Goal: Task Accomplishment & Management: Use online tool/utility

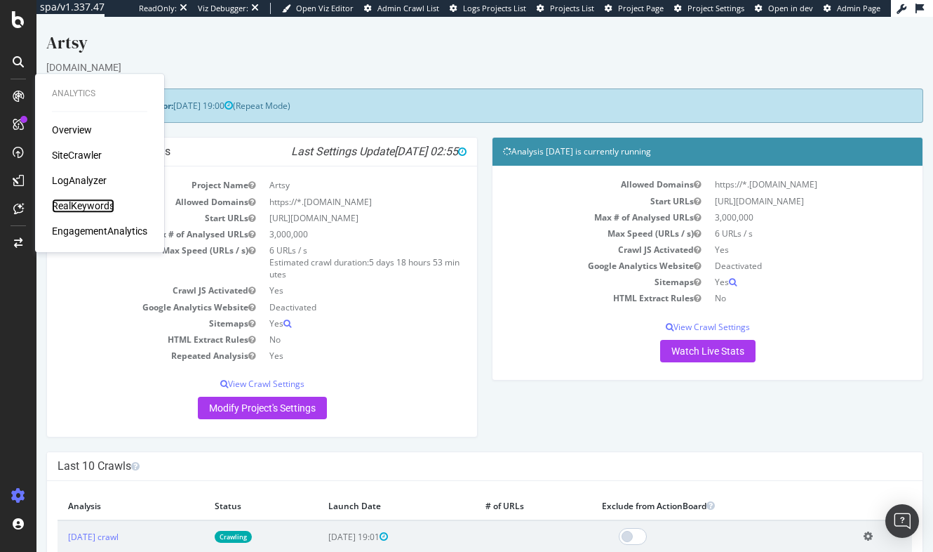
click at [76, 206] on div "RealKeywords" at bounding box center [83, 206] width 62 height 14
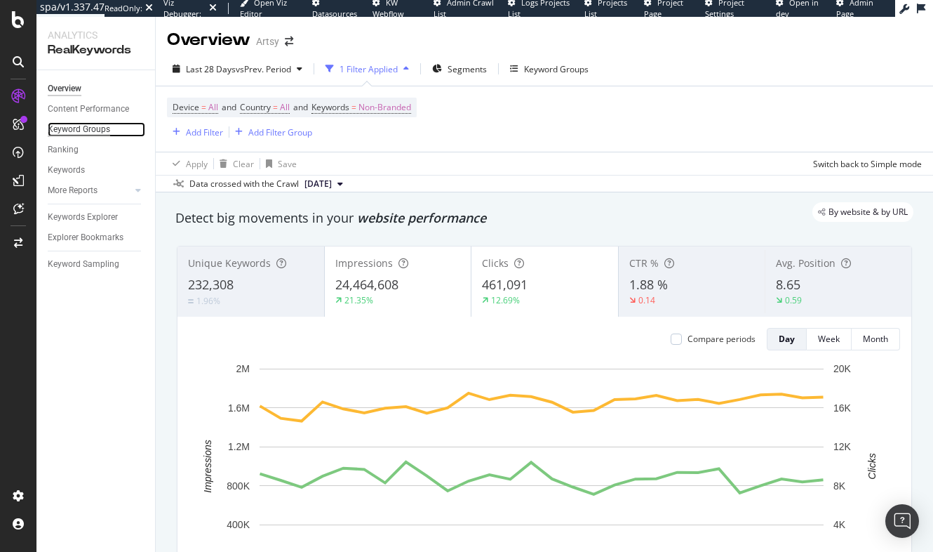
click at [72, 131] on div "Keyword Groups" at bounding box center [79, 129] width 62 height 15
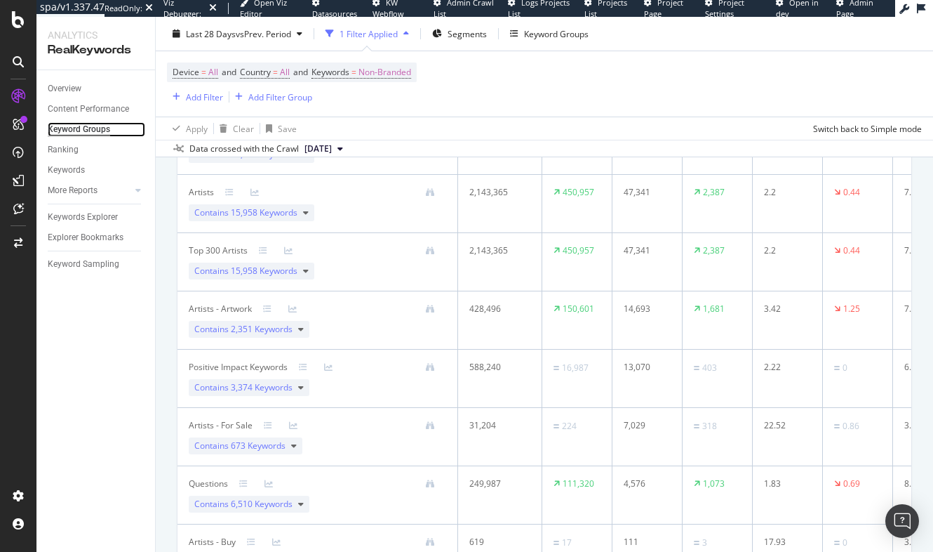
scroll to position [236, 0]
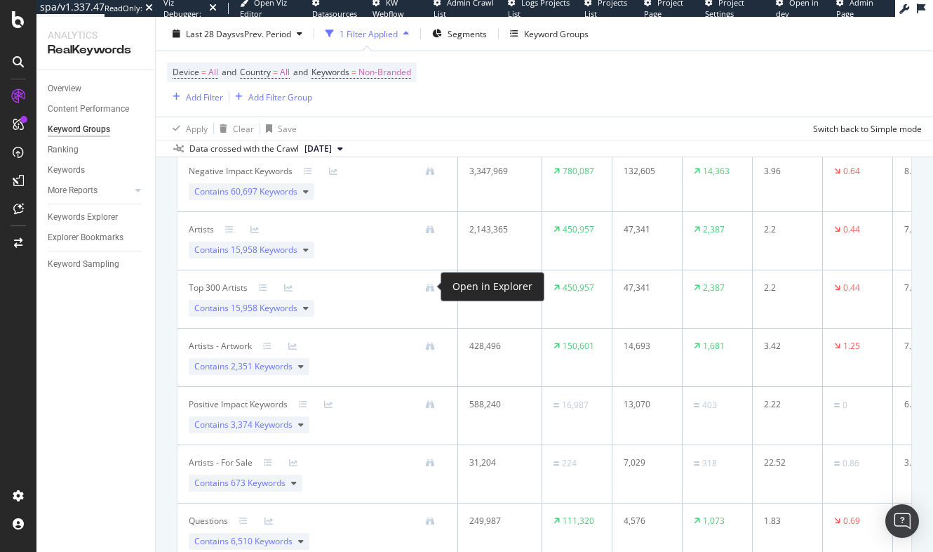
click at [481, 287] on div "Open in Explorer" at bounding box center [493, 286] width 80 height 17
click at [429, 286] on icon at bounding box center [430, 287] width 8 height 8
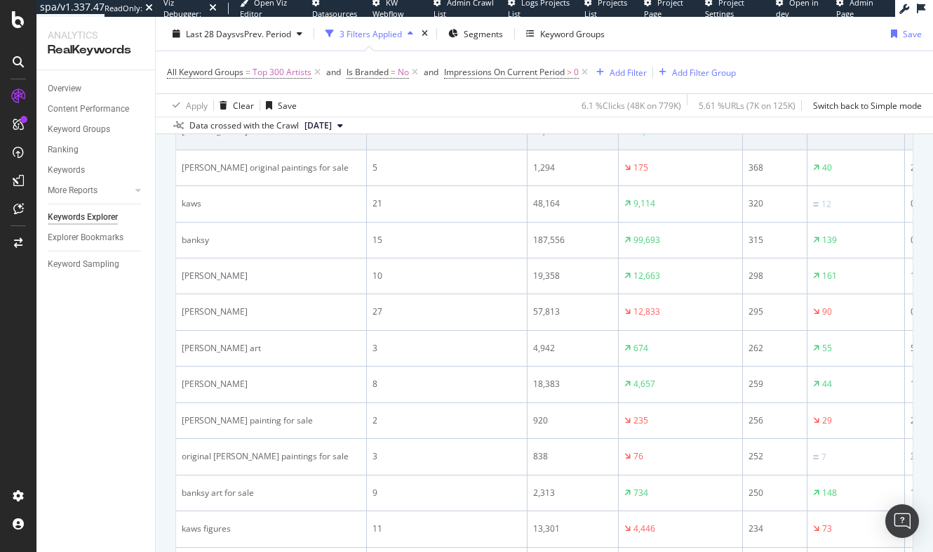
scroll to position [488, 0]
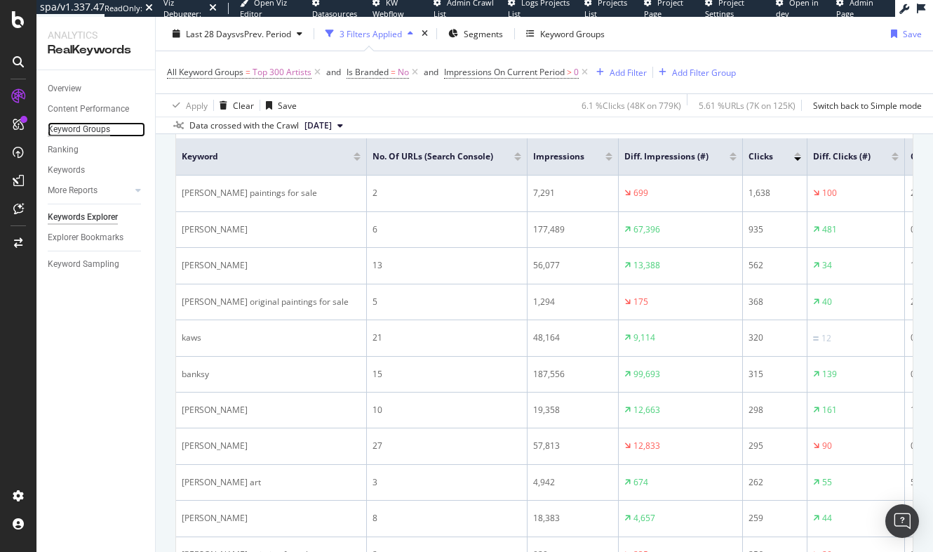
click at [78, 130] on div "Keyword Groups" at bounding box center [79, 129] width 62 height 15
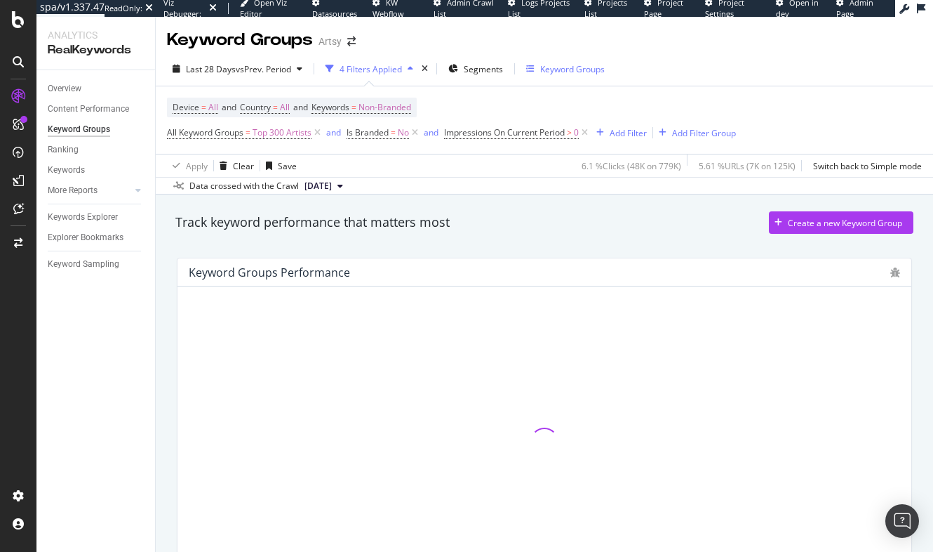
click at [581, 69] on div "Keyword Groups" at bounding box center [572, 69] width 65 height 12
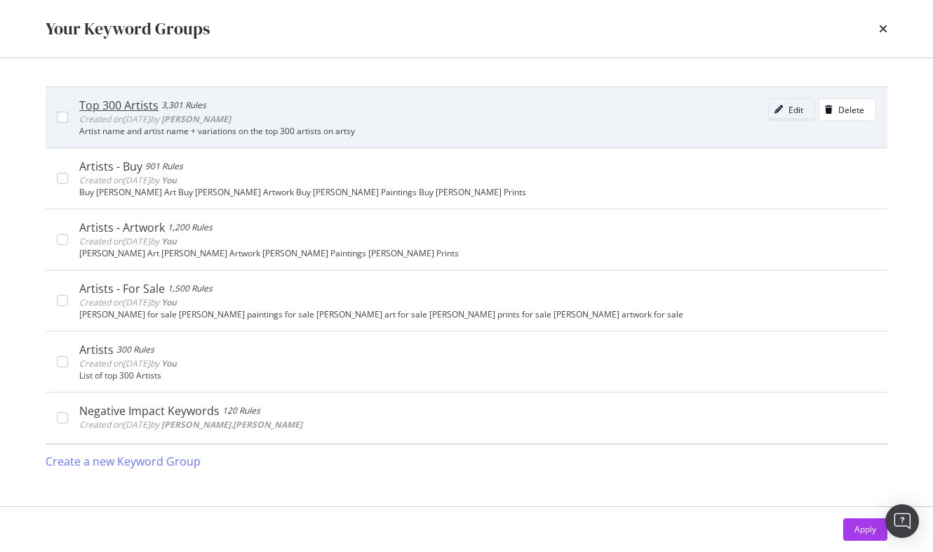
click at [789, 105] on div "Edit" at bounding box center [796, 110] width 15 height 12
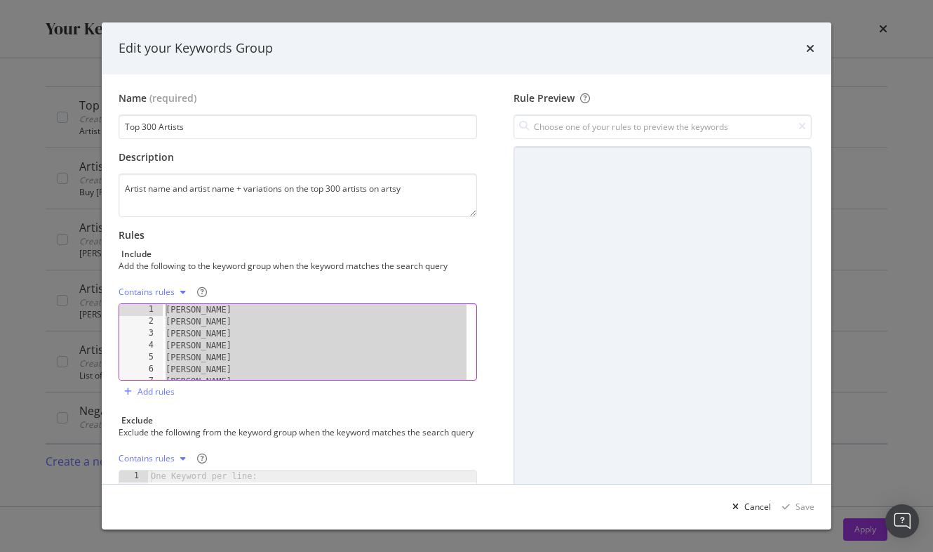
drag, startPoint x: 244, startPoint y: 312, endPoint x: 137, endPoint y: 218, distance: 142.7
click at [137, 218] on div "Name (required) Top 300 Artists Description Artist name and artist name + varia…" at bounding box center [304, 330] width 370 height 479
type textarea "[PERSON_NAME] [PERSON_NAME]"
click at [763, 506] on div "Cancel" at bounding box center [758, 506] width 27 height 12
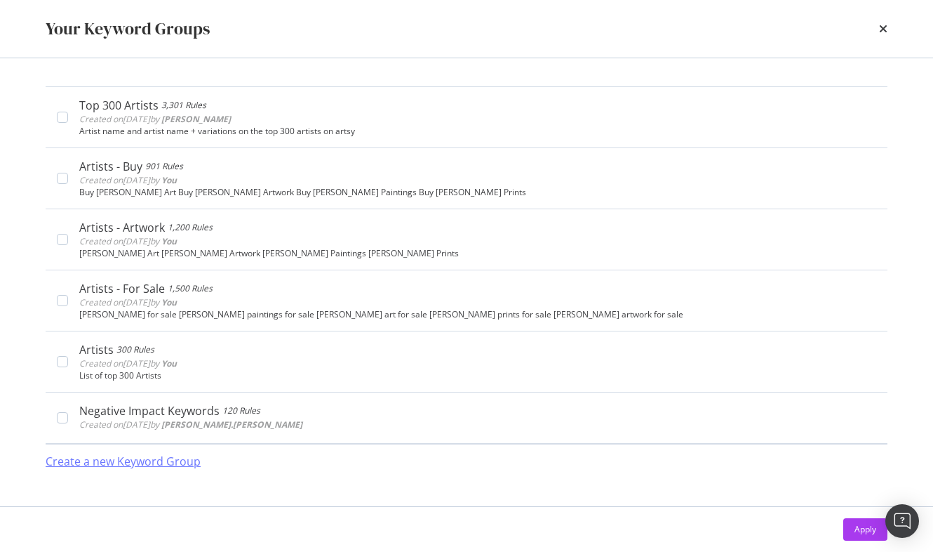
click at [117, 461] on div "Create a new Keyword Group" at bounding box center [123, 461] width 155 height 16
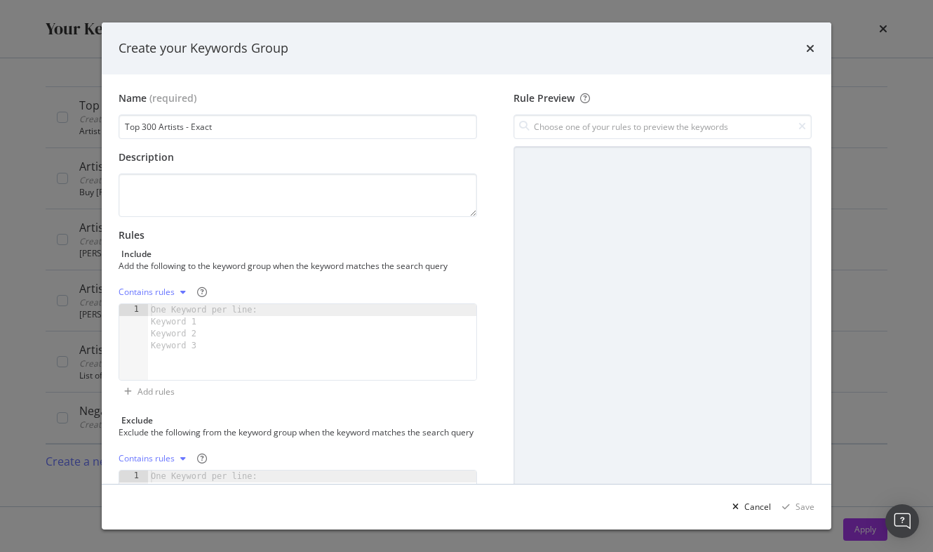
type input "Top 300 Artists - Exact"
click at [196, 326] on div "One Keyword per line: Keyword 1 Keyword 2 Keyword 3" at bounding box center [206, 328] width 117 height 48
paste textarea "[PERSON_NAME]"
type textarea "[PERSON_NAME]"
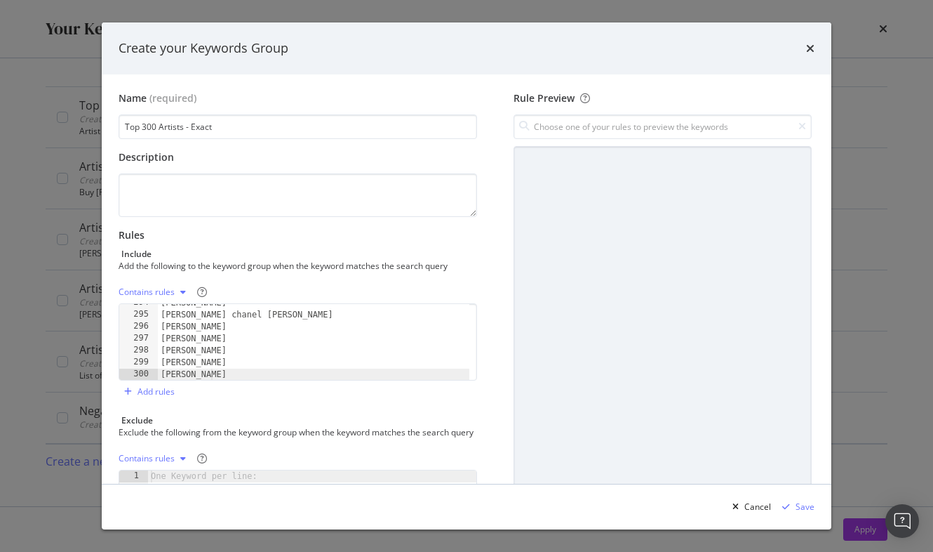
click at [175, 293] on div "modal" at bounding box center [183, 292] width 17 height 8
click at [161, 337] on div "Exact rules" at bounding box center [157, 338] width 43 height 12
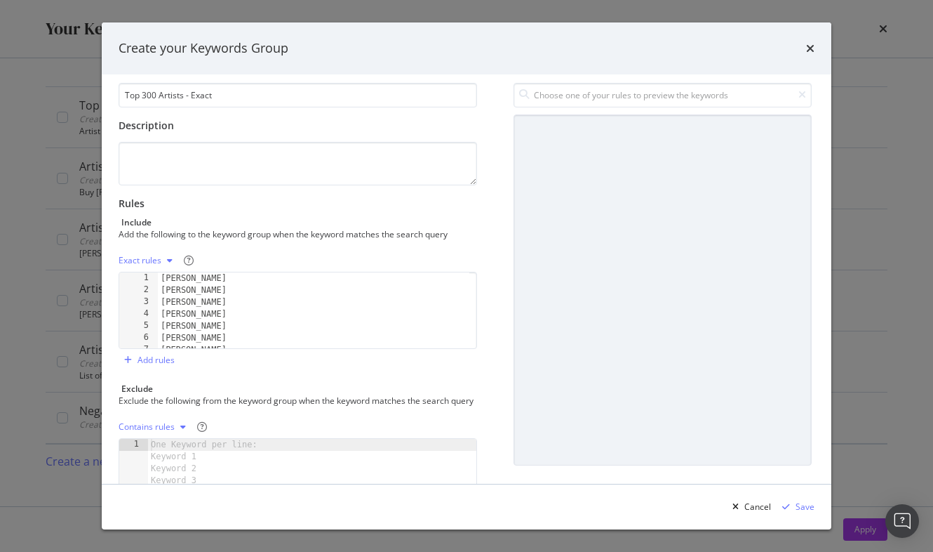
scroll to position [0, 0]
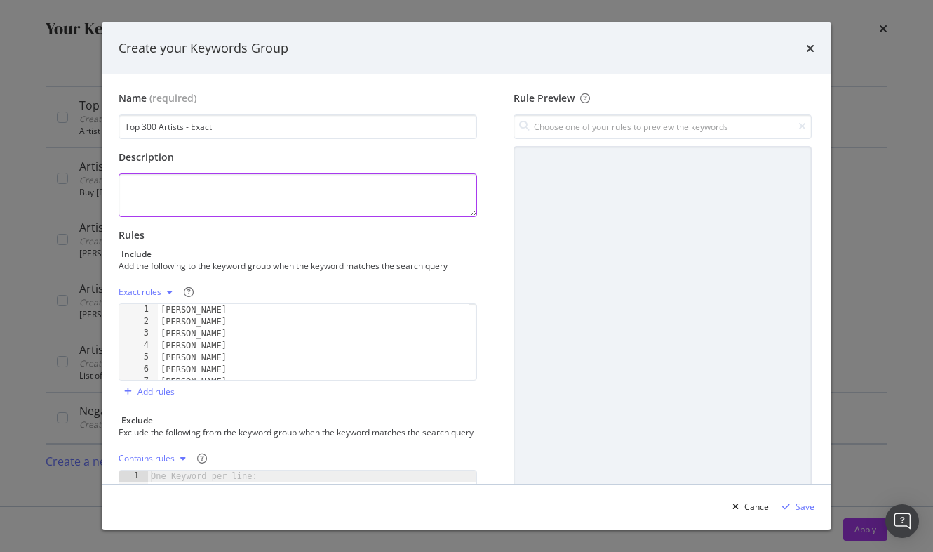
click at [194, 191] on textarea "modal" at bounding box center [298, 195] width 359 height 44
type textarea "Top 300 Artists with Exact Match"
click at [795, 505] on div "modal" at bounding box center [786, 506] width 19 height 8
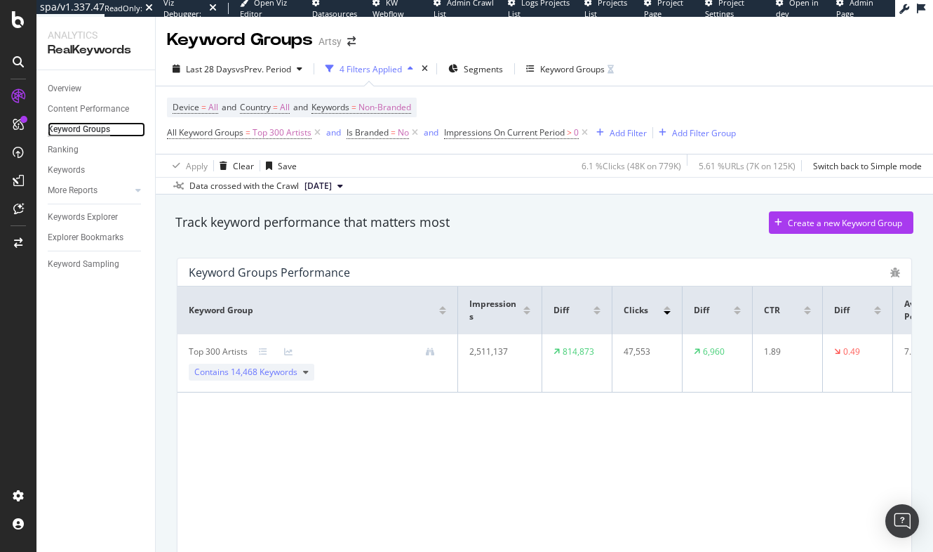
click at [105, 130] on div "Keyword Groups" at bounding box center [79, 129] width 62 height 15
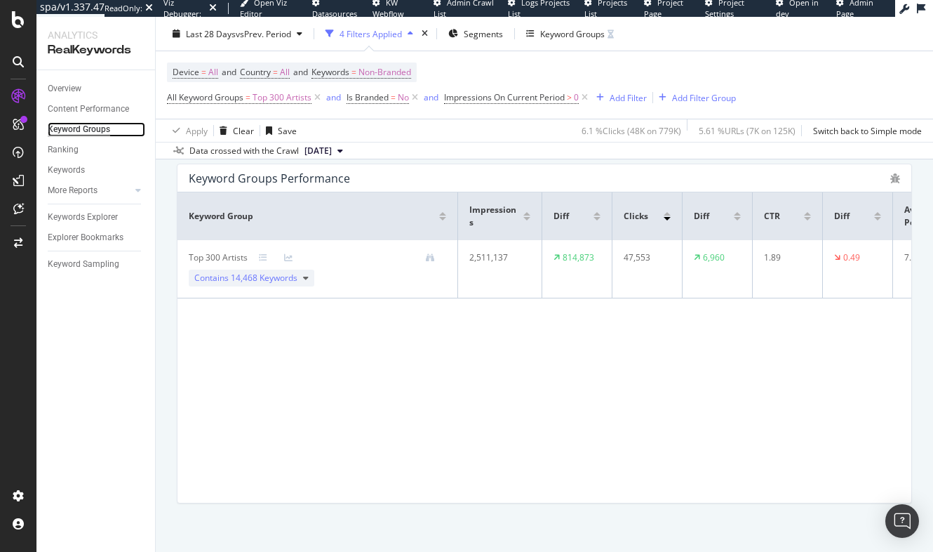
scroll to position [106, 0]
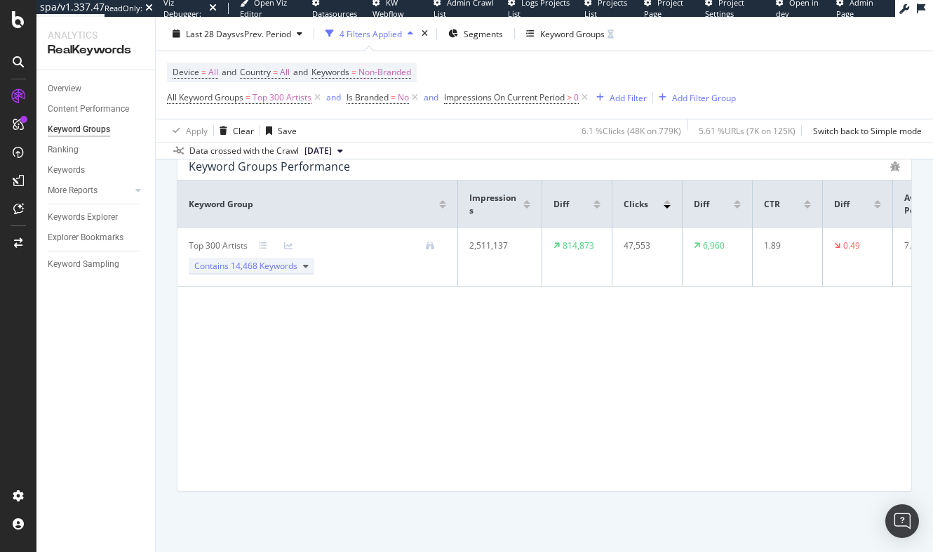
click at [234, 268] on span "14,468 Keywords" at bounding box center [264, 266] width 67 height 12
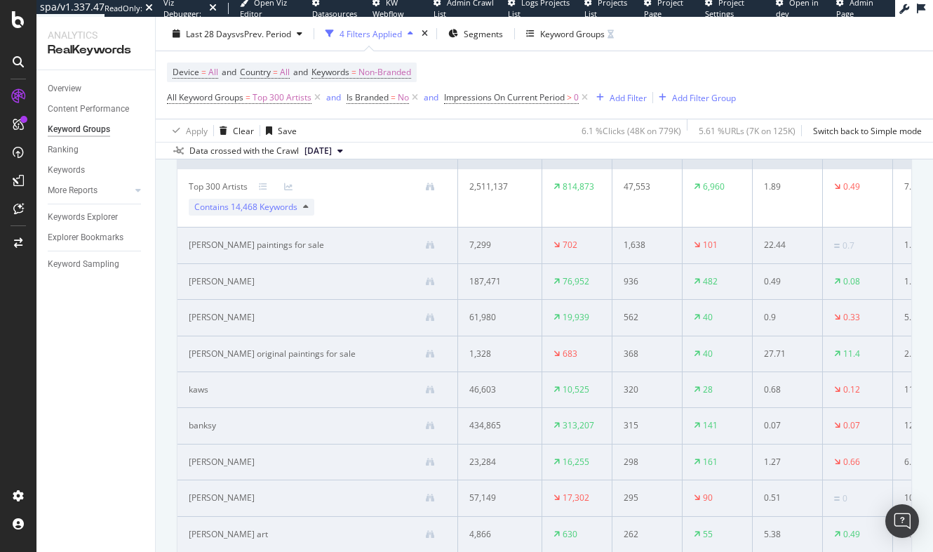
scroll to position [327, 0]
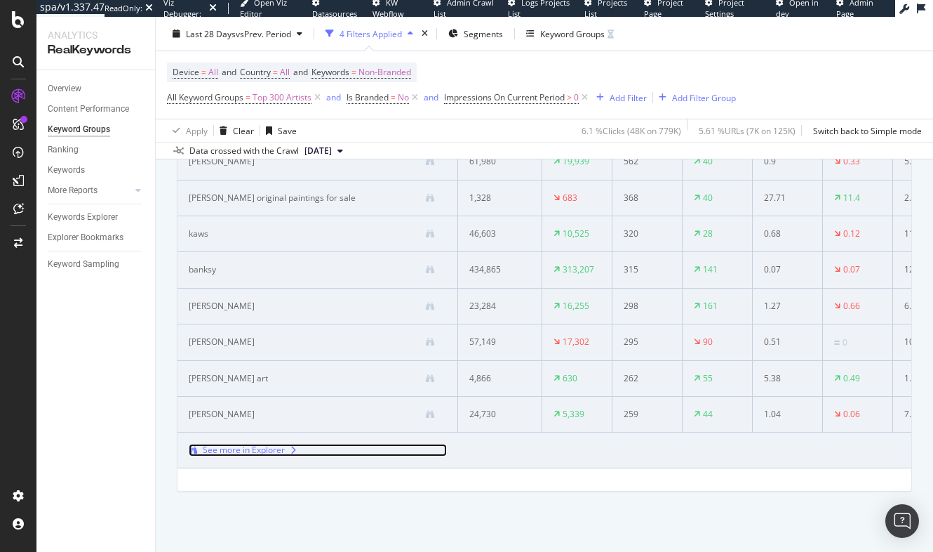
click at [256, 444] on div "See more in Explorer" at bounding box center [244, 449] width 82 height 13
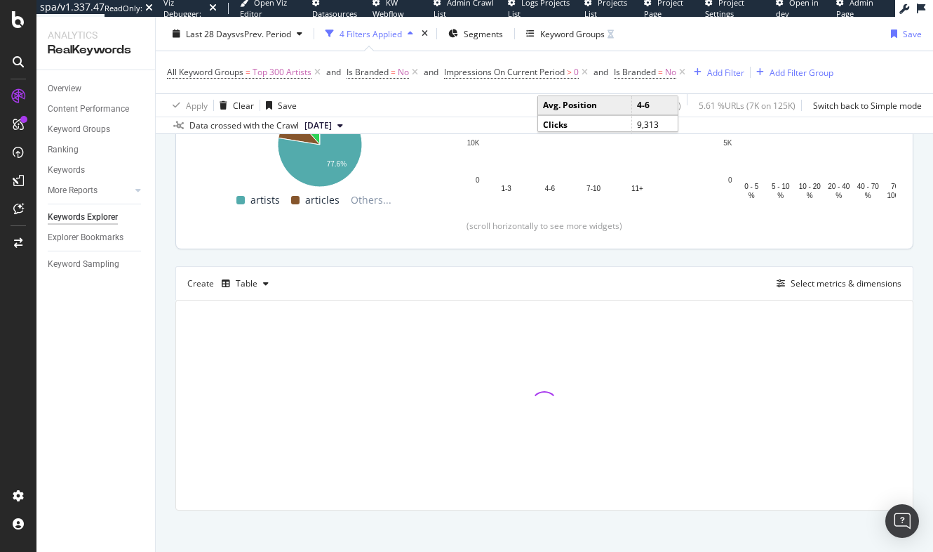
scroll to position [260, 0]
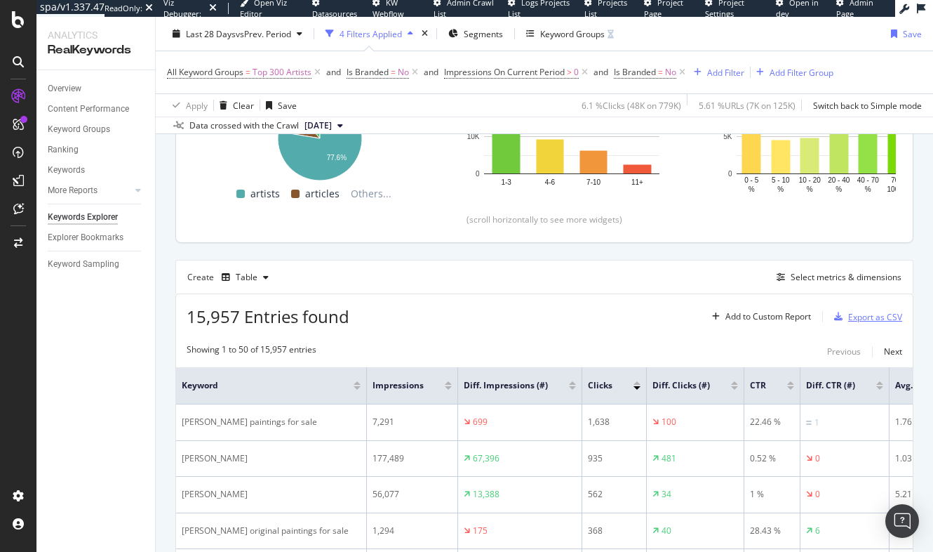
click at [873, 314] on div "Export as CSV" at bounding box center [875, 317] width 54 height 12
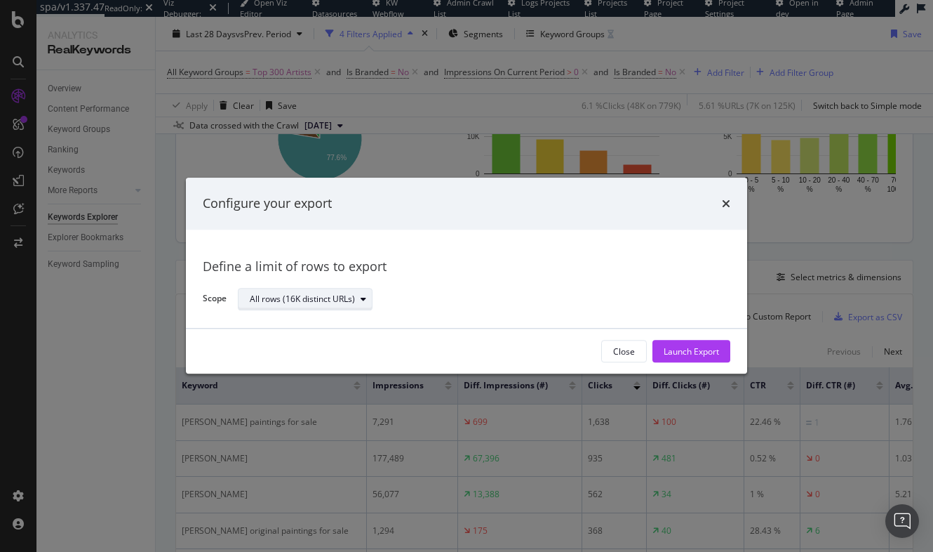
click at [323, 297] on div "All rows (16K distinct URLs)" at bounding box center [302, 299] width 105 height 8
click at [692, 349] on div "Launch Export" at bounding box center [691, 351] width 55 height 12
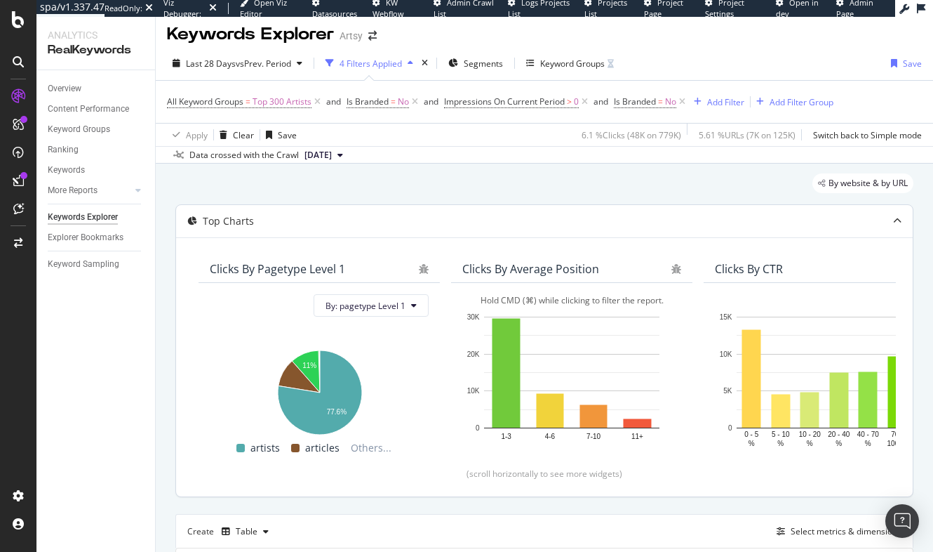
scroll to position [0, 0]
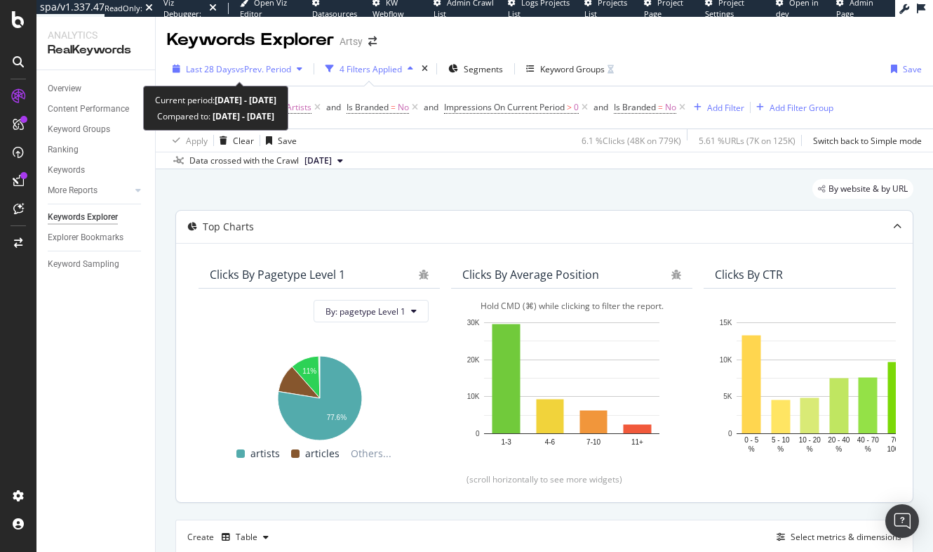
click at [281, 64] on span "vs Prev. Period" at bounding box center [263, 69] width 55 height 12
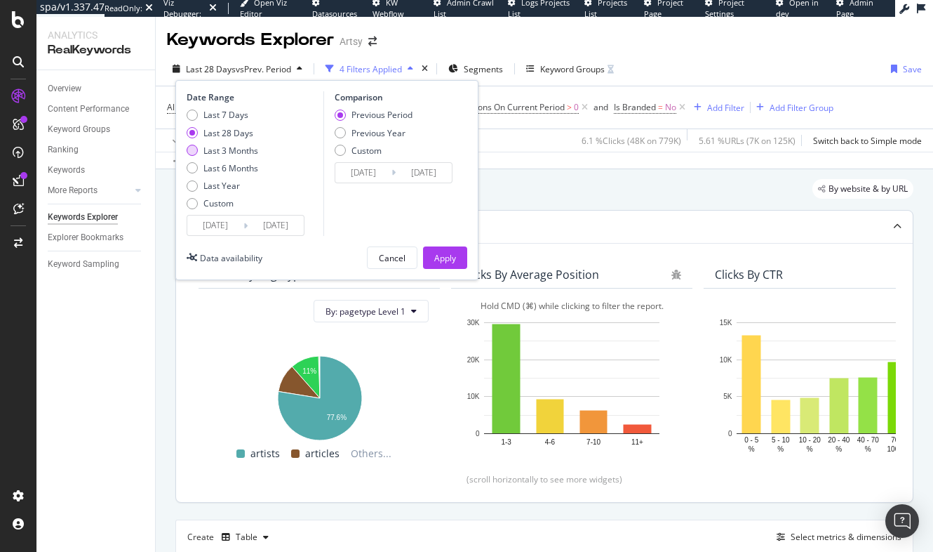
click at [229, 150] on div "Last 3 Months" at bounding box center [231, 151] width 55 height 12
type input "[DATE]"
click at [383, 132] on div "Previous Year" at bounding box center [379, 133] width 54 height 12
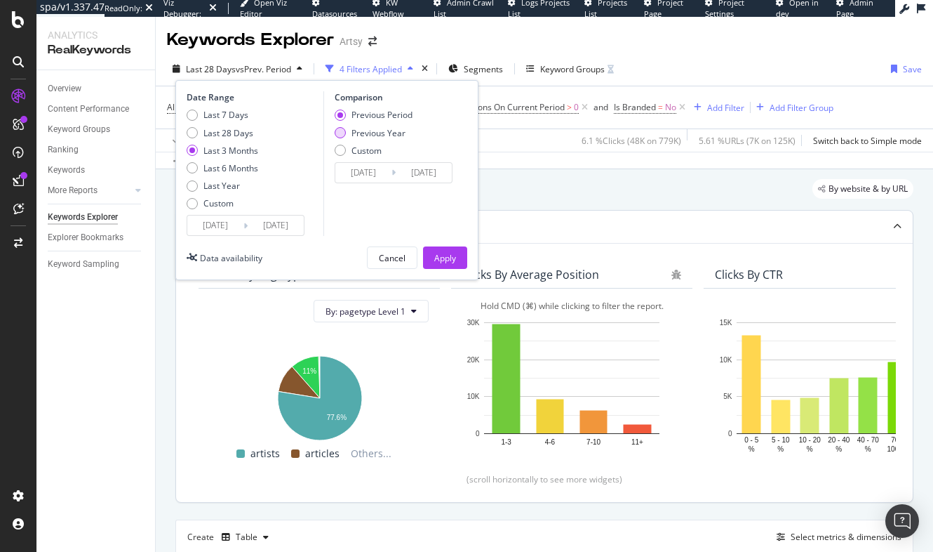
type input "[DATE]"
click at [454, 261] on div "Apply" at bounding box center [445, 258] width 22 height 12
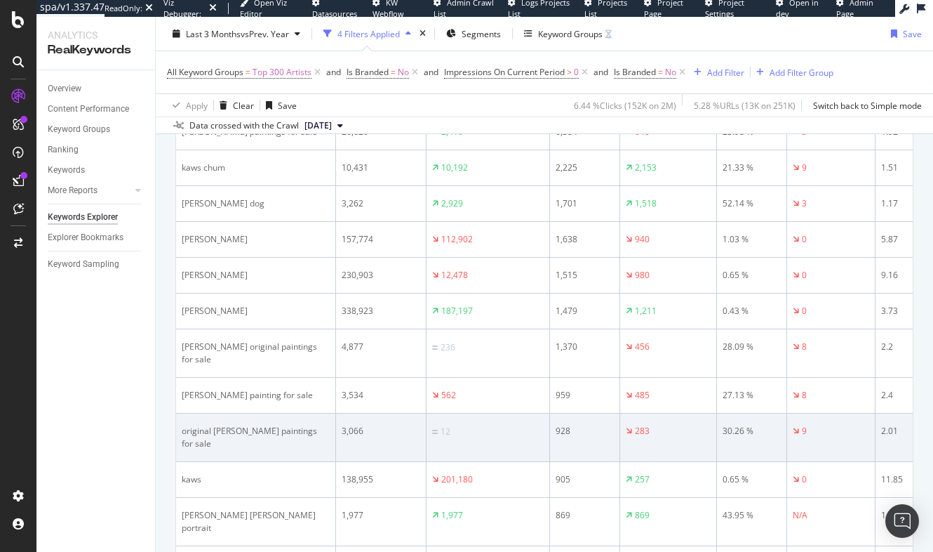
scroll to position [246, 0]
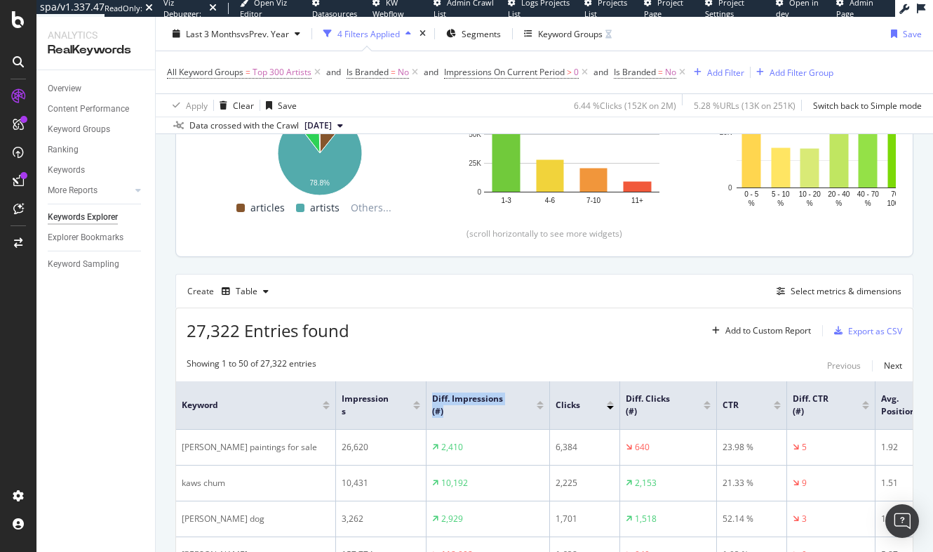
drag, startPoint x: 493, startPoint y: 387, endPoint x: 531, endPoint y: 388, distance: 37.9
click at [531, 388] on th "Diff. Impressions (#)" at bounding box center [489, 405] width 124 height 48
click at [858, 331] on div "Export as CSV" at bounding box center [875, 331] width 54 height 12
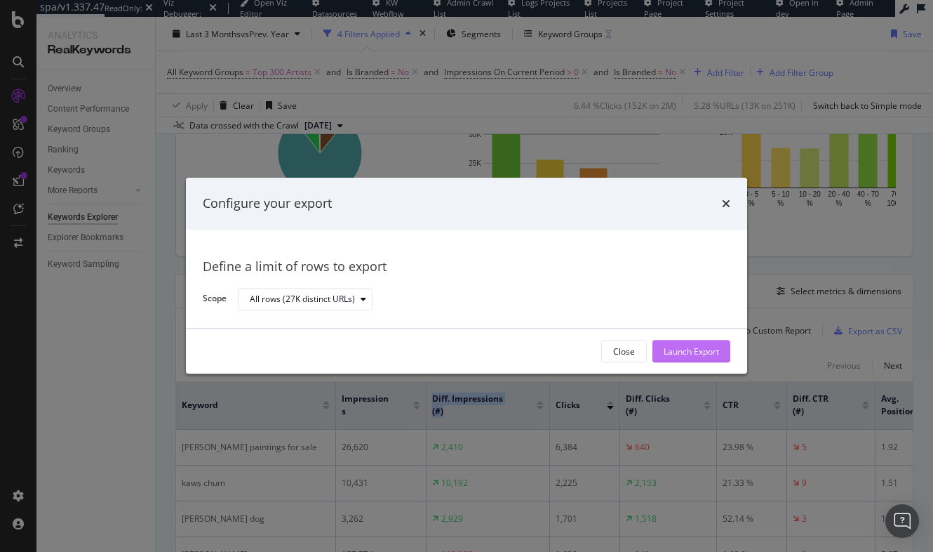
click at [695, 352] on div "Launch Export" at bounding box center [691, 351] width 55 height 12
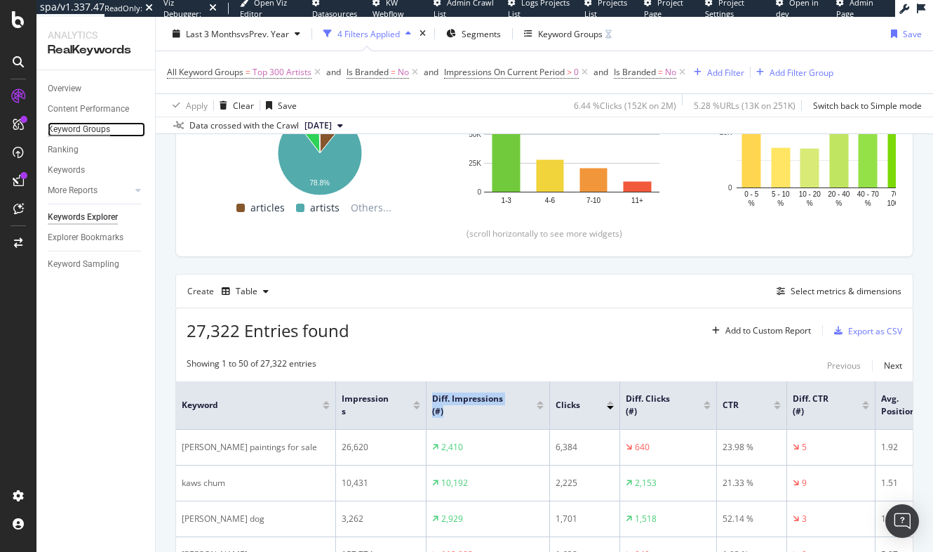
click at [79, 129] on div "Keyword Groups" at bounding box center [79, 129] width 62 height 15
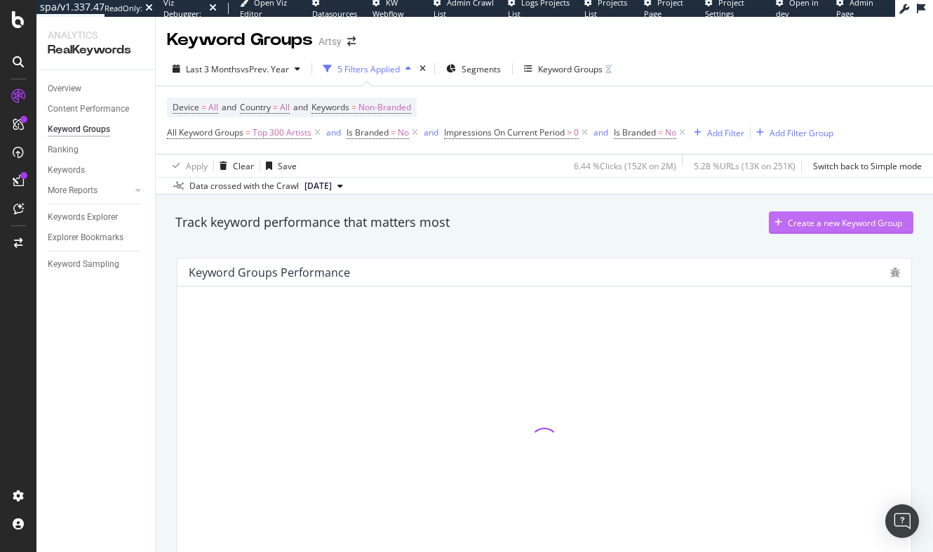
click at [801, 218] on div "Create a new Keyword Group" at bounding box center [845, 223] width 114 height 12
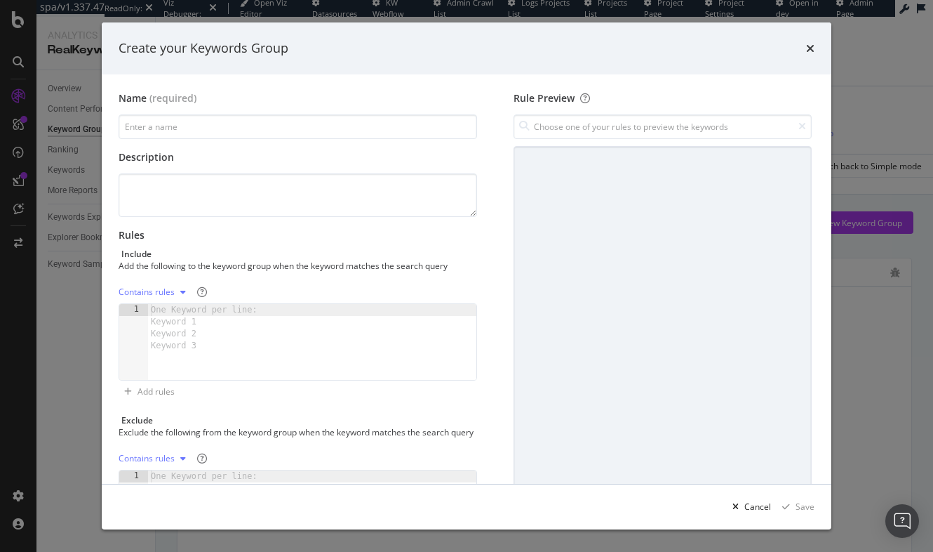
click at [808, 46] on icon "times" at bounding box center [810, 48] width 8 height 11
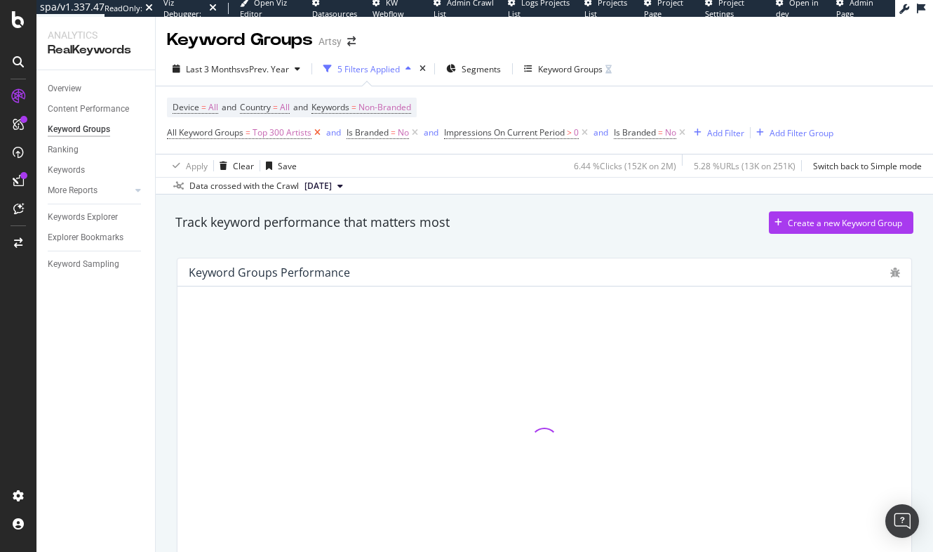
click at [318, 134] on icon at bounding box center [318, 133] width 12 height 14
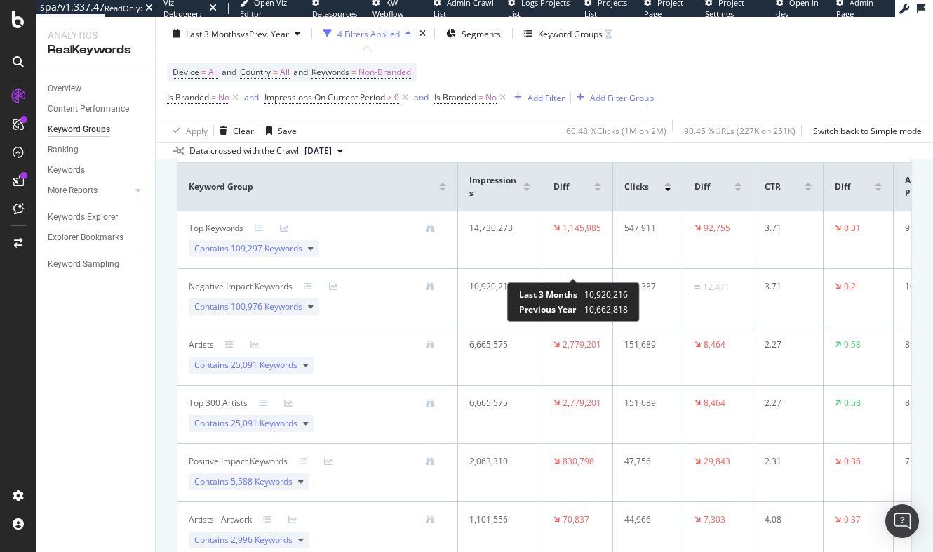
scroll to position [123, 0]
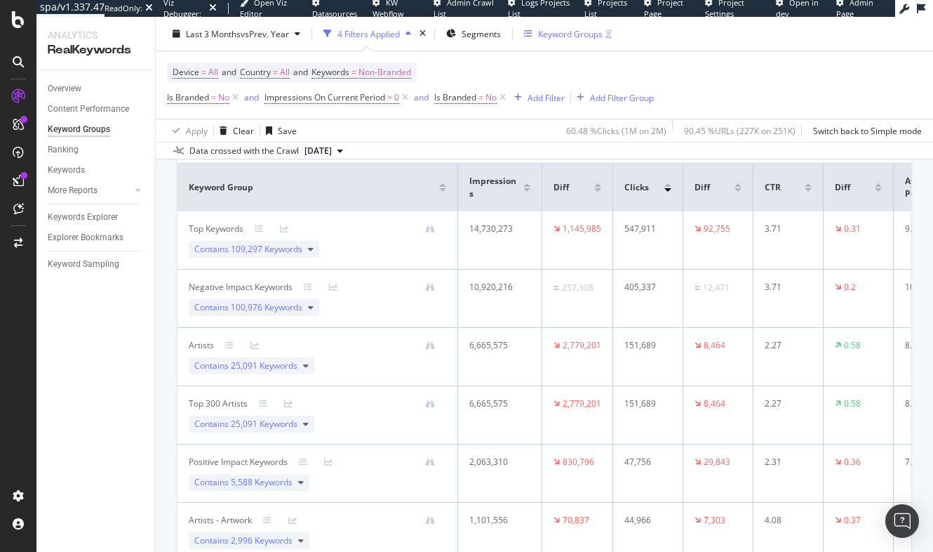
click at [565, 32] on div "Keyword Groups" at bounding box center [570, 33] width 65 height 12
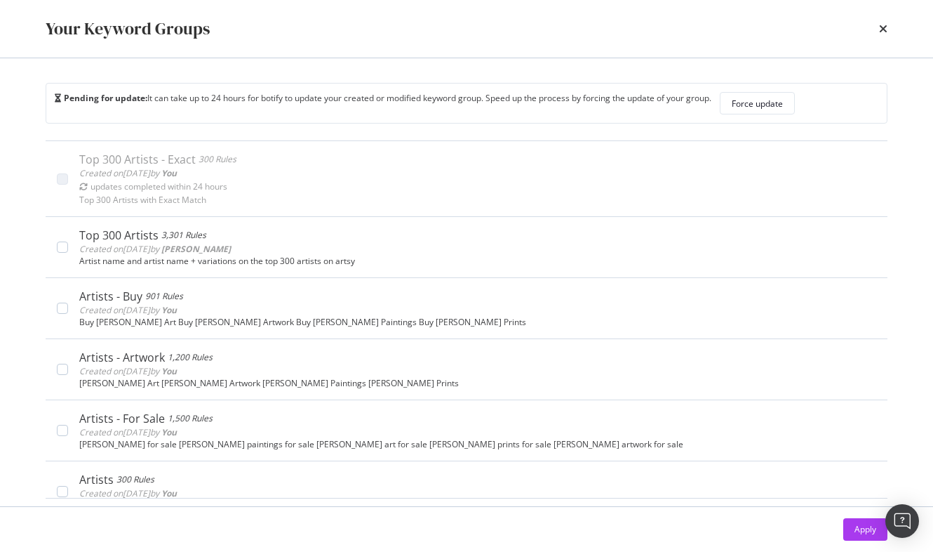
scroll to position [0, 0]
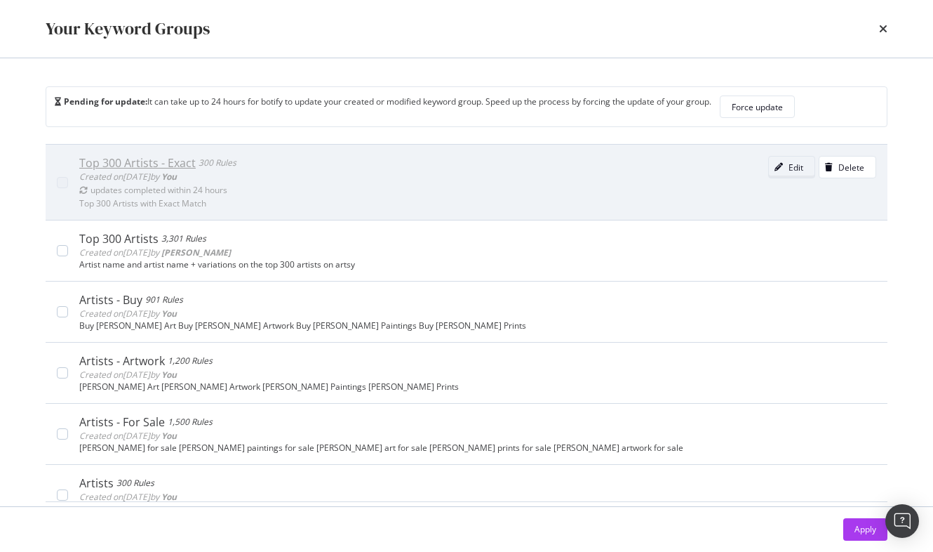
click at [789, 167] on div "Edit" at bounding box center [796, 167] width 15 height 12
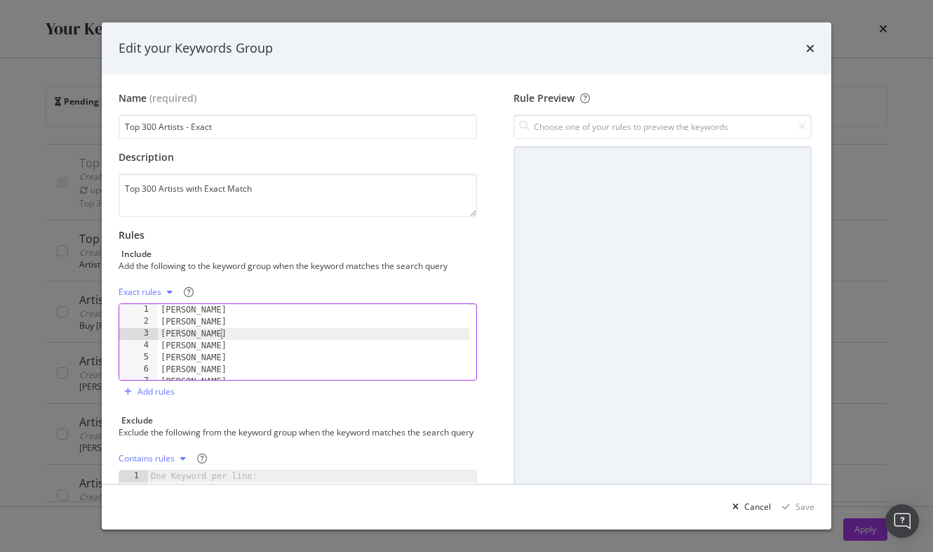
click at [291, 335] on div "[PERSON_NAME] [PERSON_NAME] [PERSON_NAME] [PERSON_NAME] [PERSON_NAME] [PERSON_N…" at bounding box center [314, 354] width 312 height 100
type textarea "[PERSON_NAME] [PERSON_NAME]"
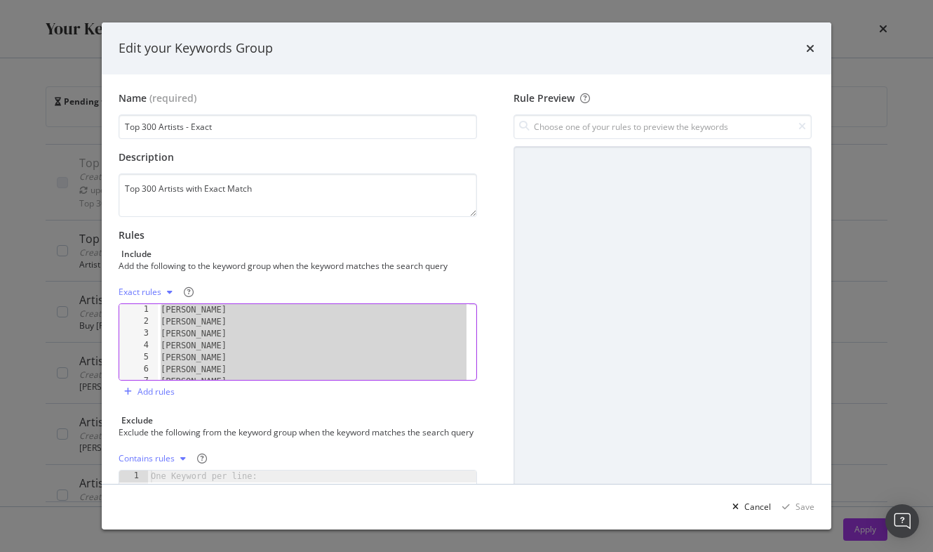
click at [29, 422] on div "Edit your Keywords Group Name (required) Top 300 Artists - Exact Description To…" at bounding box center [466, 276] width 933 height 552
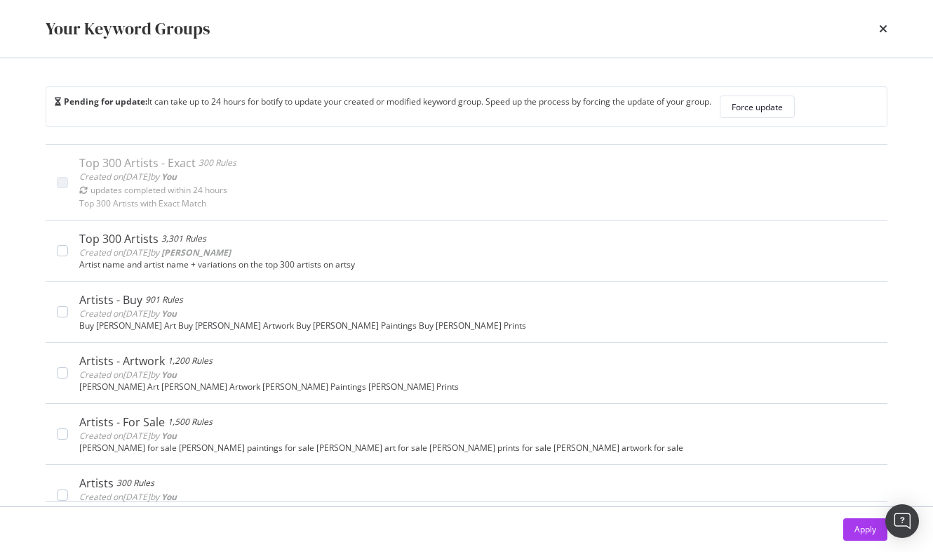
scroll to position [106, 0]
click at [884, 29] on icon "times" at bounding box center [883, 28] width 8 height 11
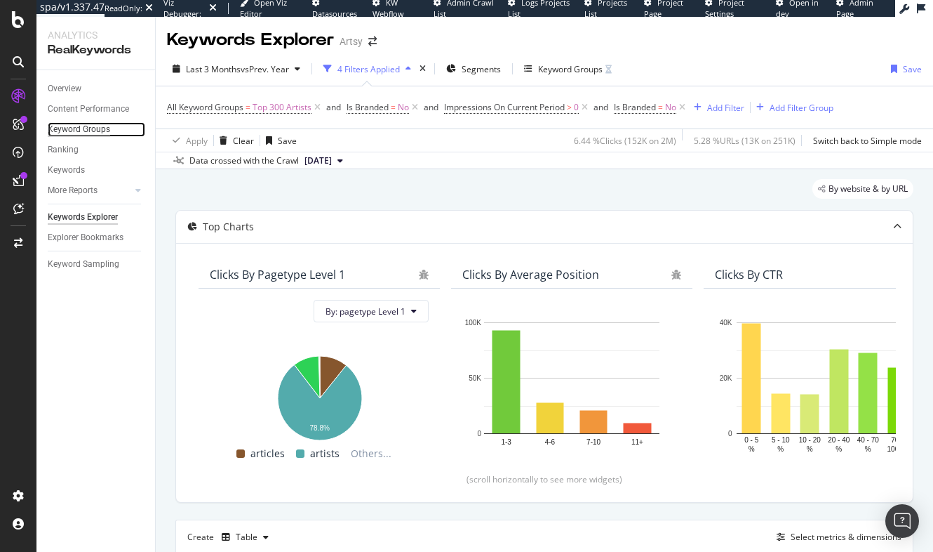
click at [91, 128] on div "Keyword Groups" at bounding box center [79, 129] width 62 height 15
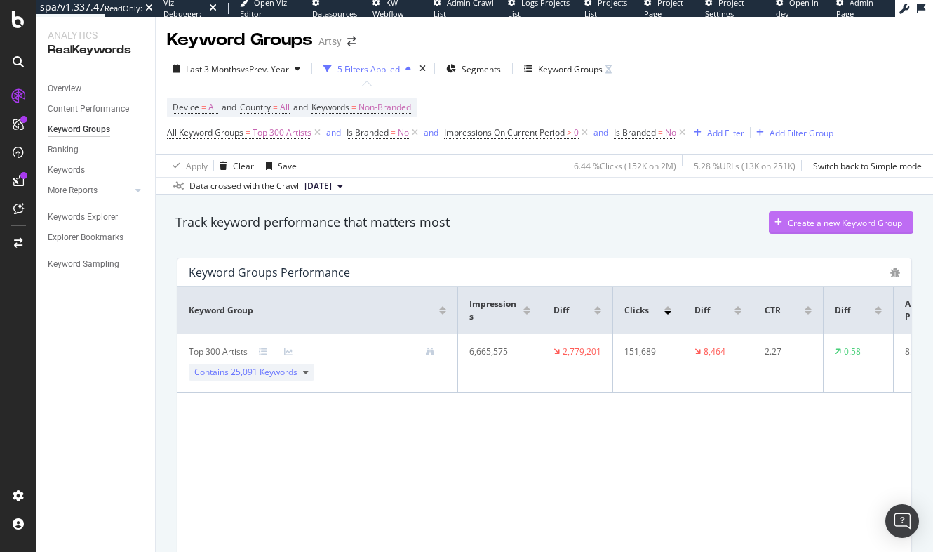
click at [836, 215] on div "Create a new Keyword Group" at bounding box center [835, 222] width 133 height 21
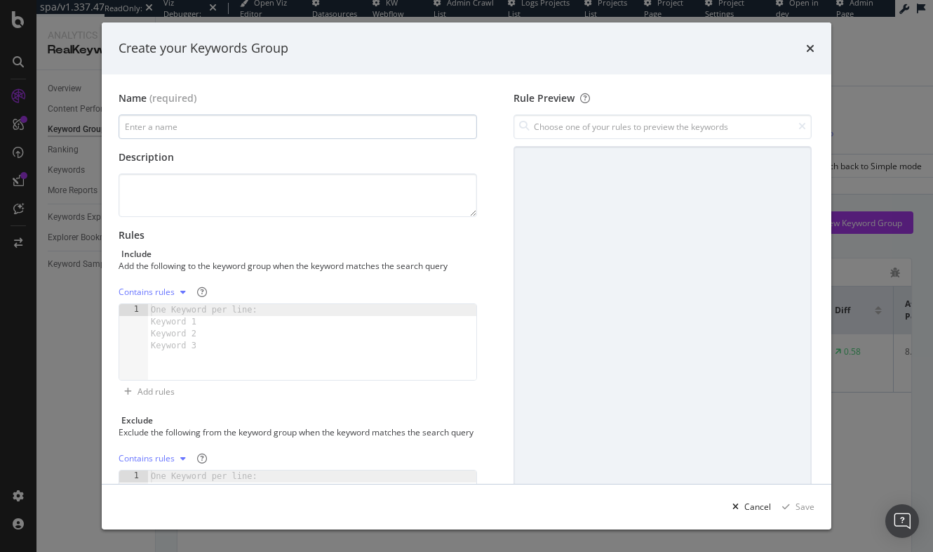
click at [187, 129] on input "modal" at bounding box center [298, 126] width 359 height 25
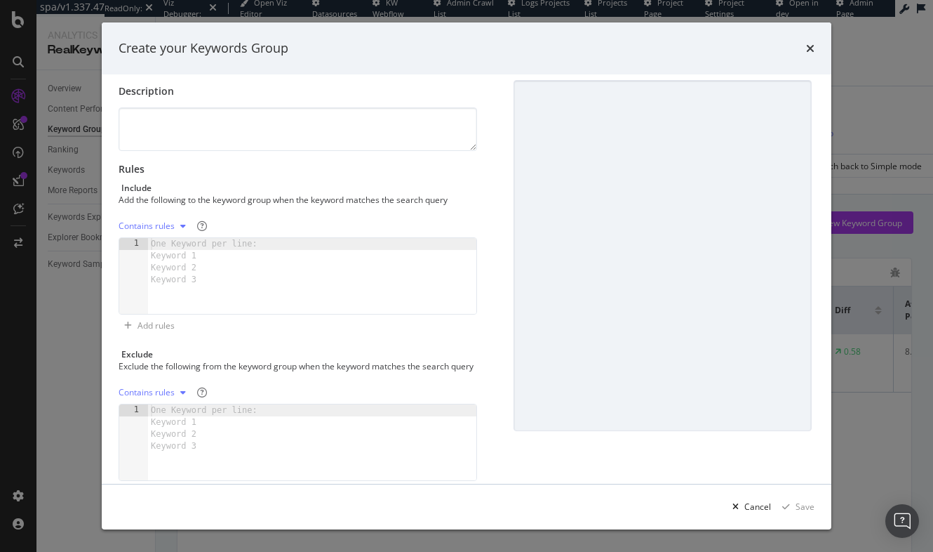
scroll to position [67, 0]
type input "Questions"
click at [151, 227] on div "Contains rules" at bounding box center [147, 225] width 56 height 8
click at [160, 291] on div "Regex rules" at bounding box center [159, 294] width 46 height 12
click at [179, 241] on div "modal" at bounding box center [312, 287] width 328 height 100
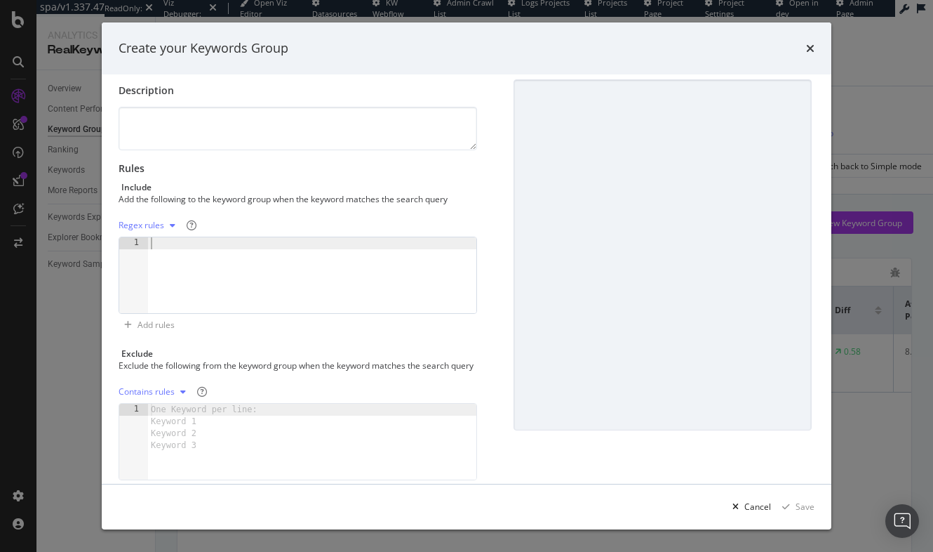
paste textarea "^\s*(who|what|when|where|why|how|which|whom|whose|is|are|am|was|were|do|does|di…"
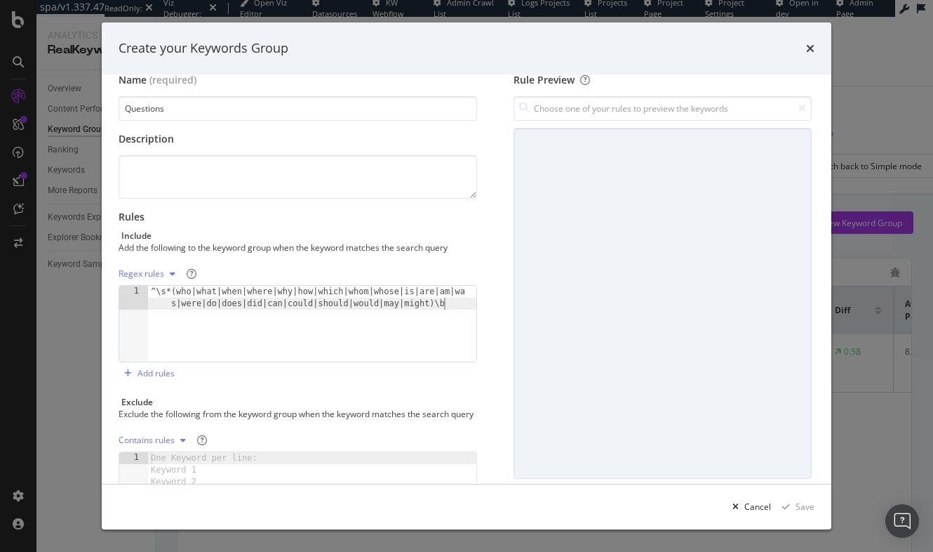
scroll to position [0, 0]
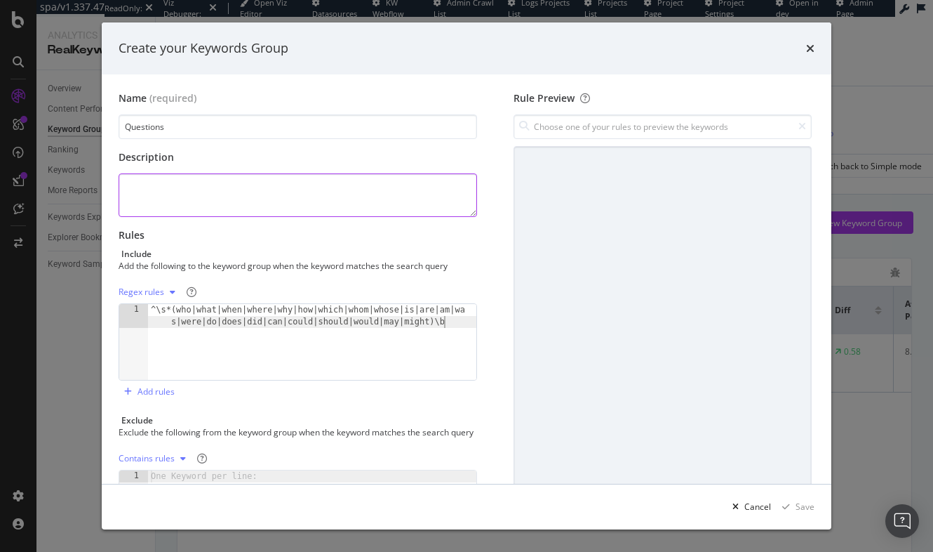
click at [174, 196] on textarea "modal" at bounding box center [298, 195] width 359 height 44
click at [185, 316] on div "^\s*(who|what|when|where|why|how|which|whom|whose|is|are|am|wa s|were|do|does|d…" at bounding box center [312, 366] width 328 height 124
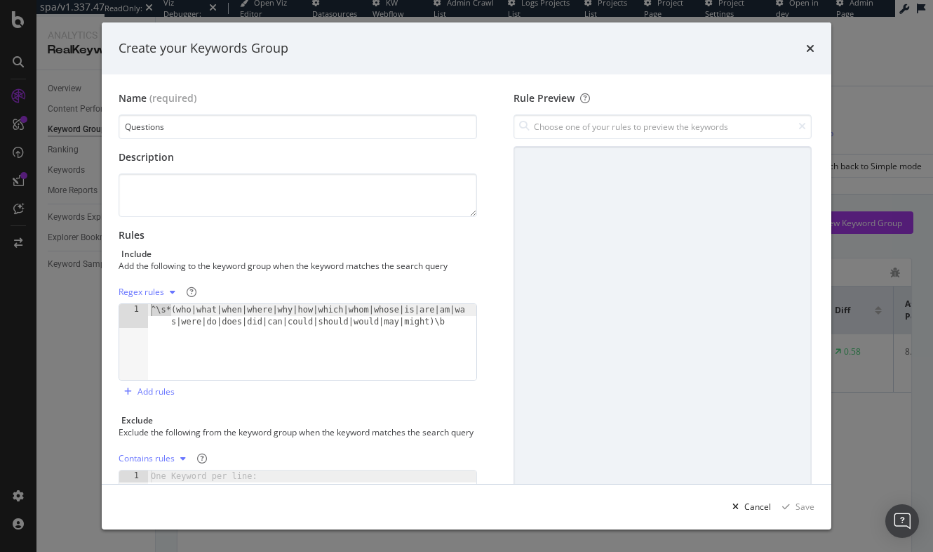
drag, startPoint x: 171, startPoint y: 308, endPoint x: 114, endPoint y: 304, distance: 57.0
click at [114, 304] on div "Name (required) Questions Description Rules Include Add the following to the ke…" at bounding box center [467, 278] width 730 height 409
click at [429, 319] on div "(who|what|when|where|why|how|which|whom|whose|is|are|am|was|we re|do|does|did|c…" at bounding box center [312, 366] width 328 height 124
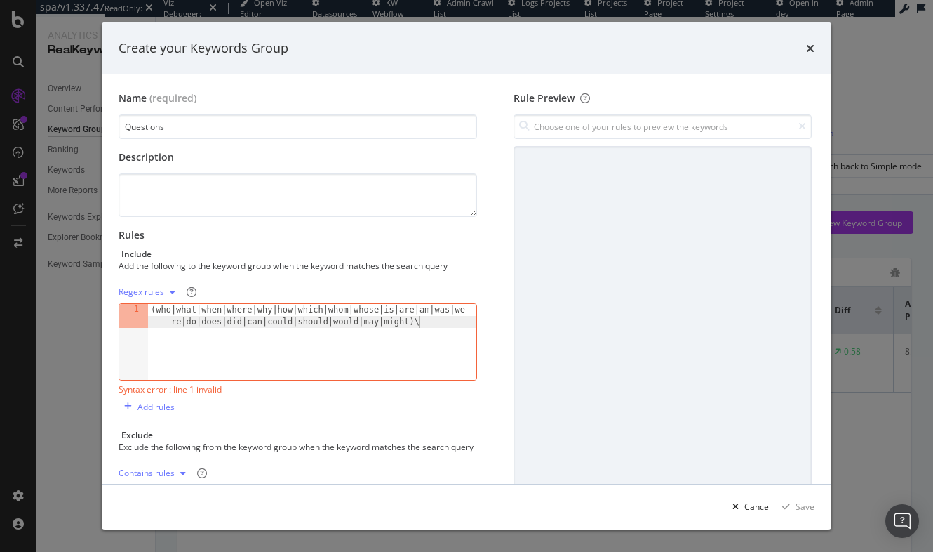
type textarea "(who|what|when|where|why|how|which|whom|whose|is|are|am|was|were|do|does|did|ca…"
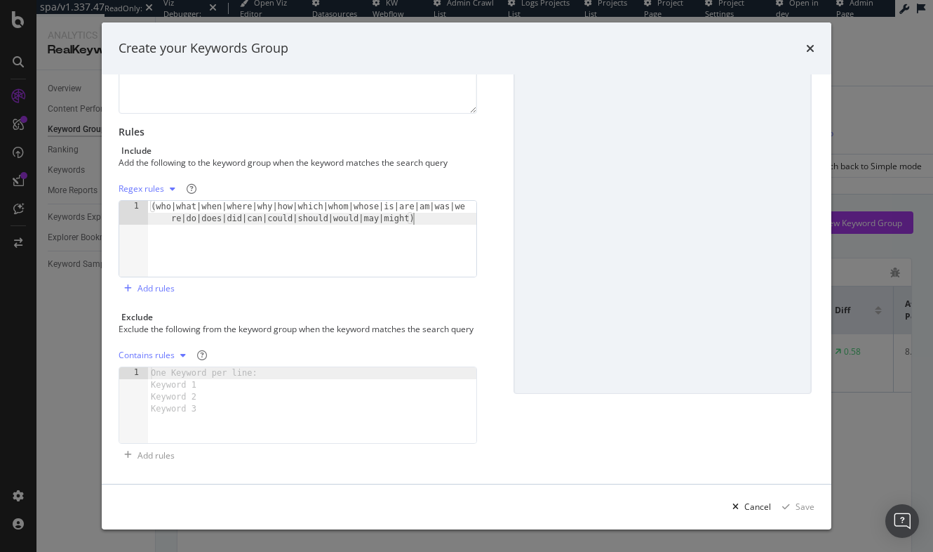
scroll to position [114, 0]
click at [288, 411] on div "modal" at bounding box center [312, 417] width 328 height 100
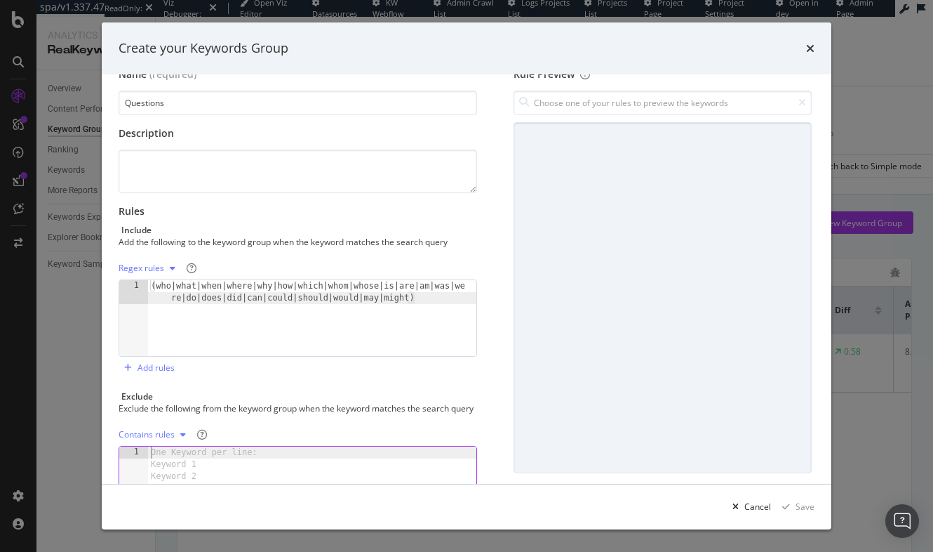
scroll to position [0, 0]
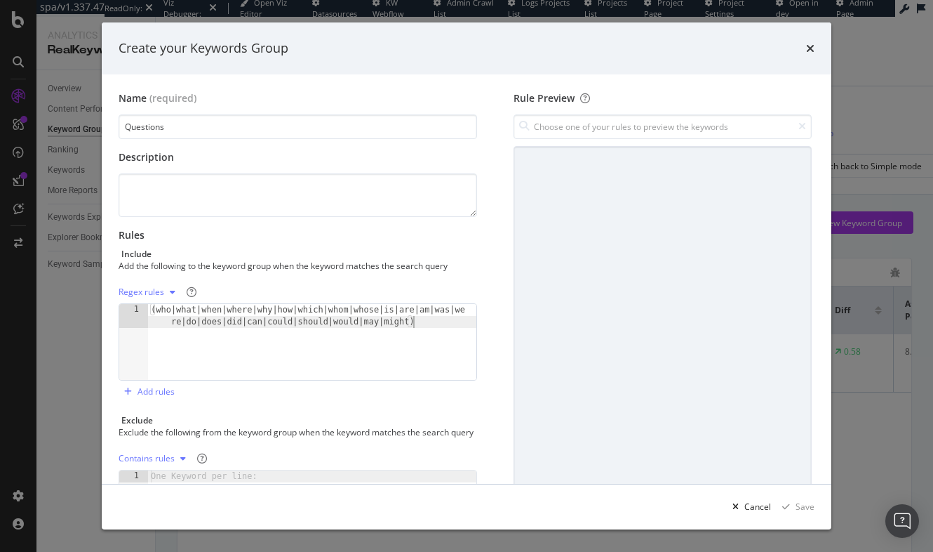
click at [220, 347] on div "(who|what|when|where|why|how|which|whom|whose|is|are|am|was|we re|do|does|did|c…" at bounding box center [312, 366] width 328 height 124
click at [157, 186] on textarea "modal" at bounding box center [298, 195] width 359 height 44
click at [150, 306] on div "(who|what|when|where|why|how|which|whom|whose|is|are|am|was|we re|do|does|did|c…" at bounding box center [312, 366] width 328 height 124
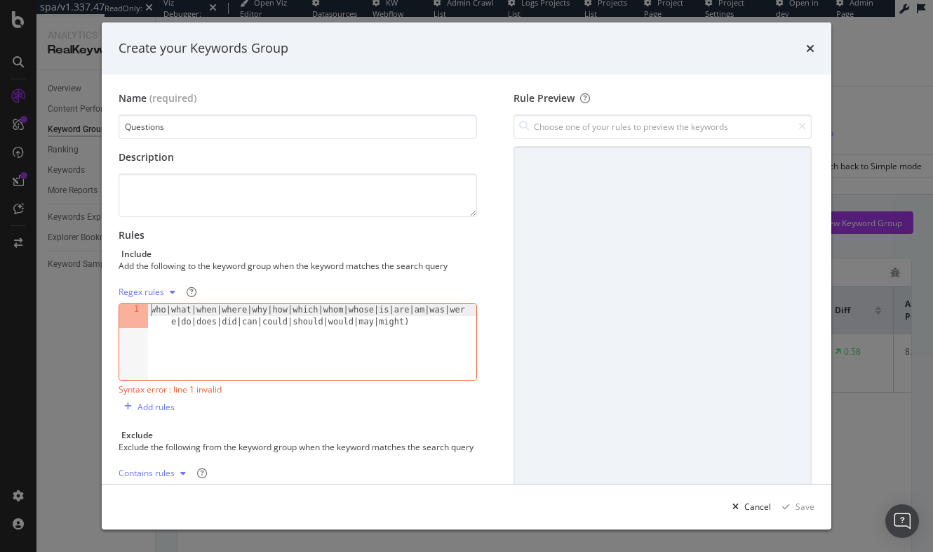
click at [429, 320] on div "who|what|when|where|why|how|which|whom|whose|is|are|am|was|wer e|do|does|did|ca…" at bounding box center [312, 366] width 328 height 124
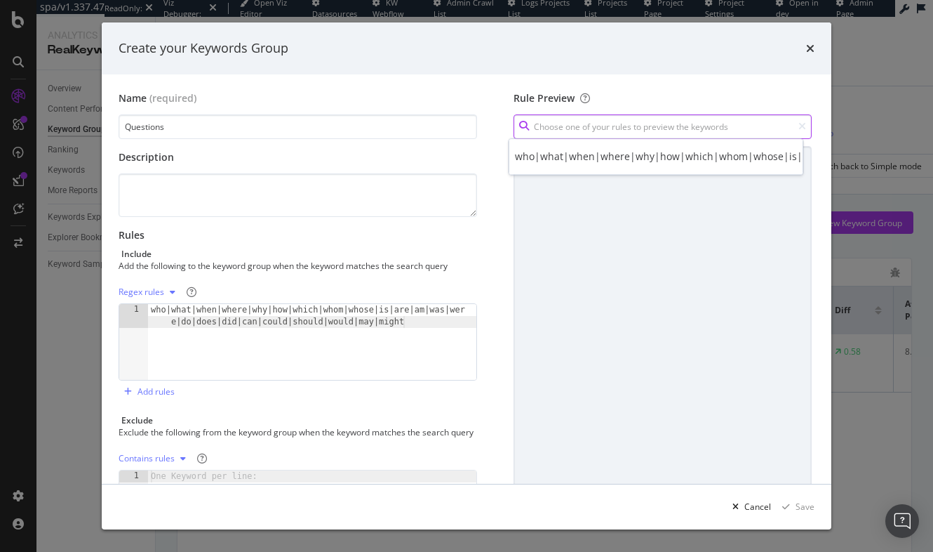
click at [587, 129] on input "modal" at bounding box center [663, 126] width 298 height 25
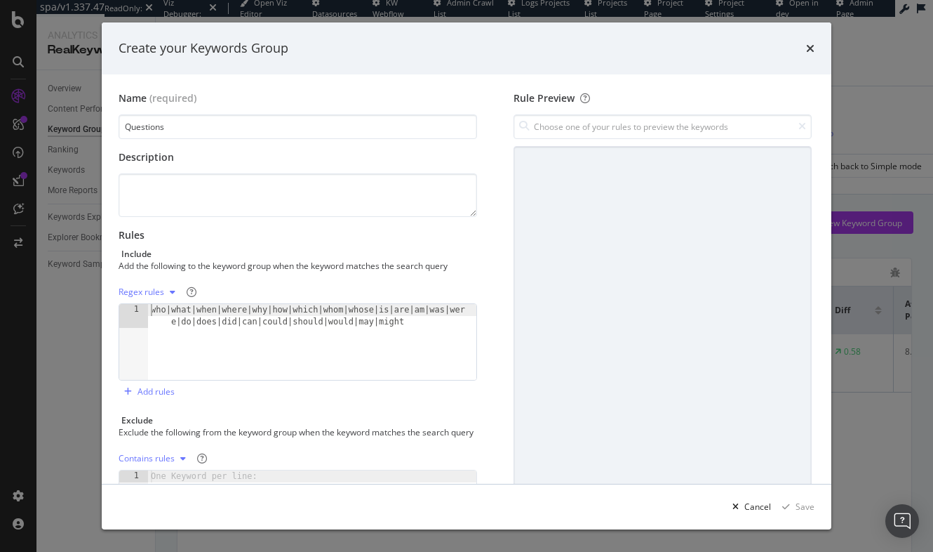
click at [152, 308] on div "who|what|when|where|why|how|which|whom|whose|is|are|am|was|wer e|do|does|did|ca…" at bounding box center [312, 366] width 328 height 124
type textarea "(who|what|when|where|why|how|which|whom|whose|is|are|am|was|were|do|does|did|ca…"
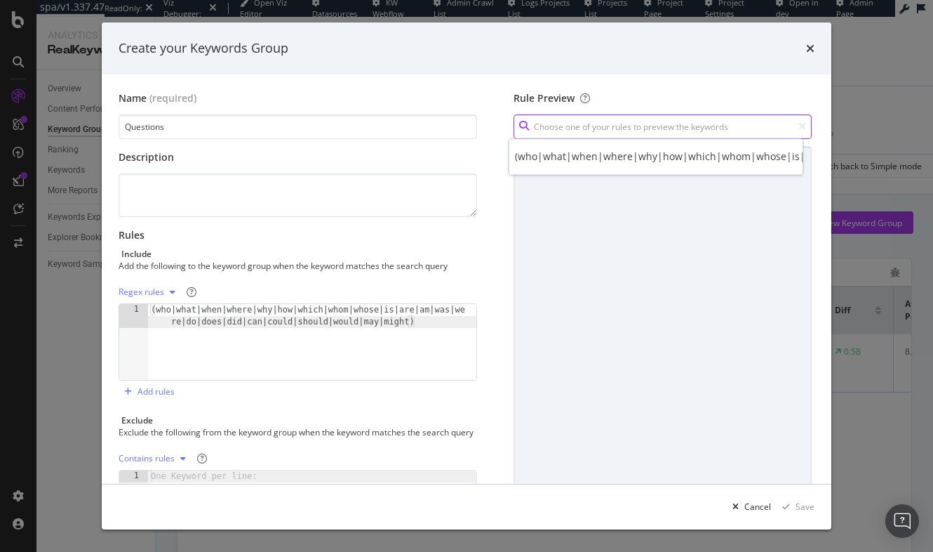
click at [587, 129] on input "modal" at bounding box center [663, 126] width 298 height 25
click at [587, 154] on div "(who|what|when|where|why|how|which|whom|whose|is|are|am|was|were|do|does|did|ca…" at bounding box center [831, 156] width 633 height 14
type input "(who|what|when|where|why|how|which|whom|whose|is|are|am|was|were|do|does|did|ca…"
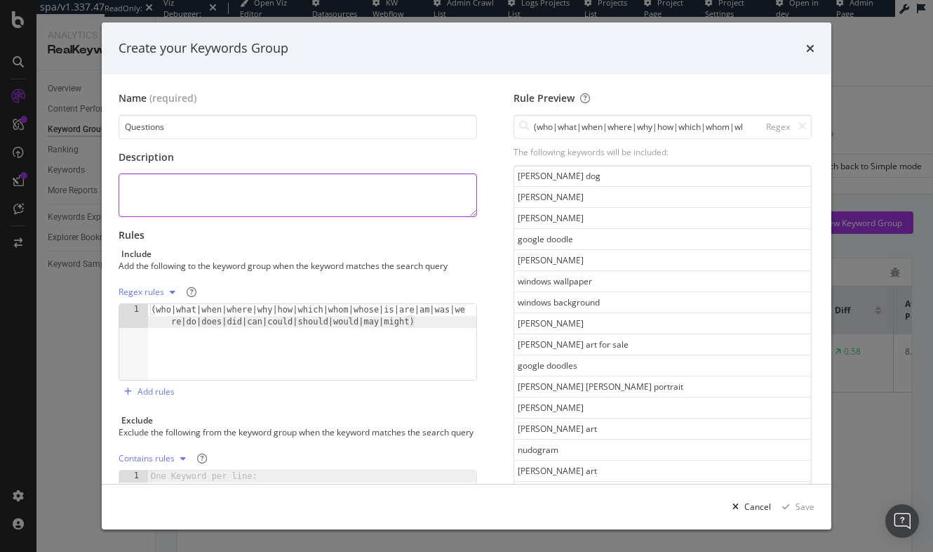
click at [227, 180] on textarea "modal" at bounding box center [298, 195] width 359 height 44
click at [194, 122] on input "Questions" at bounding box center [298, 126] width 359 height 25
click at [433, 321] on div "(who|what|when|where|why|how|which|whom|whose|is|are|am|was|we re|do|does|did|c…" at bounding box center [312, 366] width 328 height 124
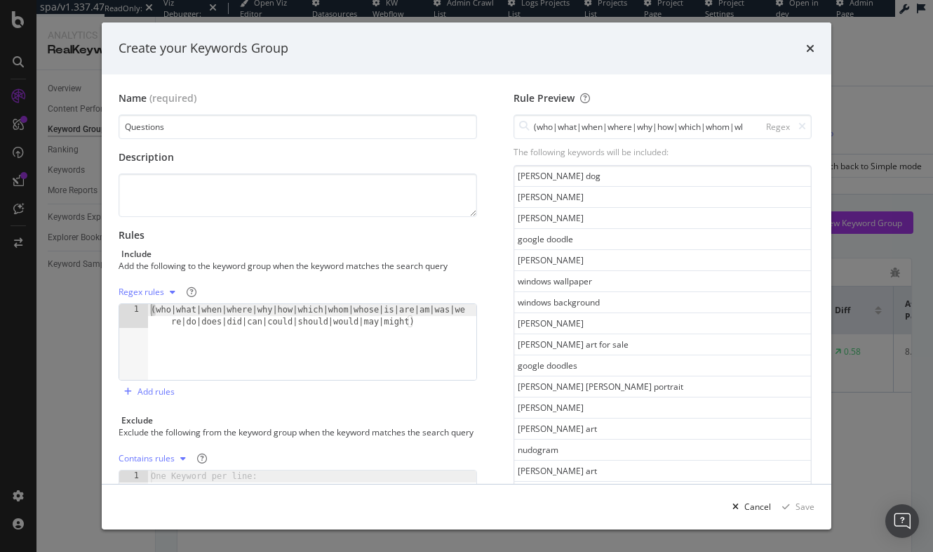
click at [150, 309] on div "(who|what|when|where|why|how|which|whom|whose|is|are|am|was|we re|do|does|did|c…" at bounding box center [312, 366] width 328 height 124
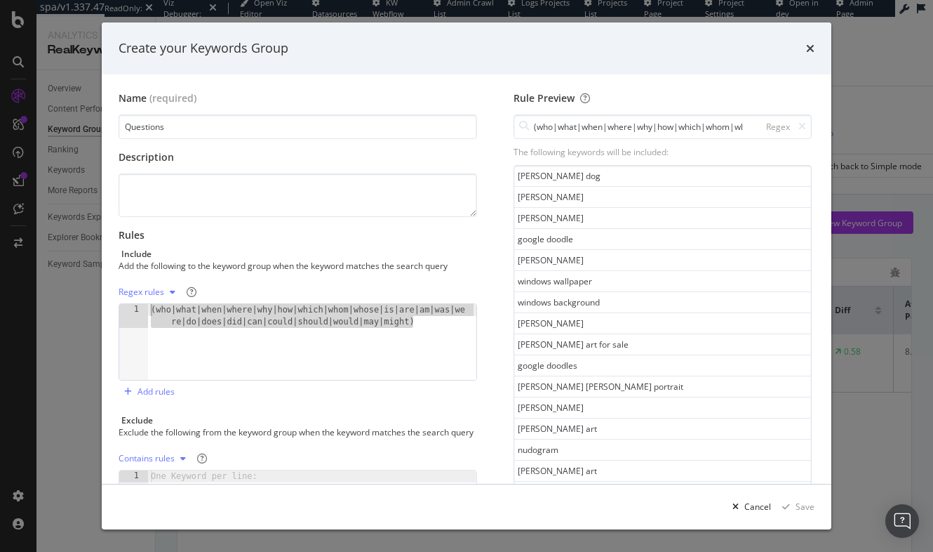
drag, startPoint x: 435, startPoint y: 325, endPoint x: 114, endPoint y: 285, distance: 323.9
click at [114, 285] on div "Name (required) Questions Description Rules Include Add the following to the ke…" at bounding box center [467, 278] width 730 height 409
paste textarea "^\s*(who|what|when|where|why|how|which|whom|whose|is|are|am|was|were|do|does|di…"
type textarea "^\s*(who|what|when|where|why|how|which|whom|whose|is|are|am|was|were|do|does|di…"
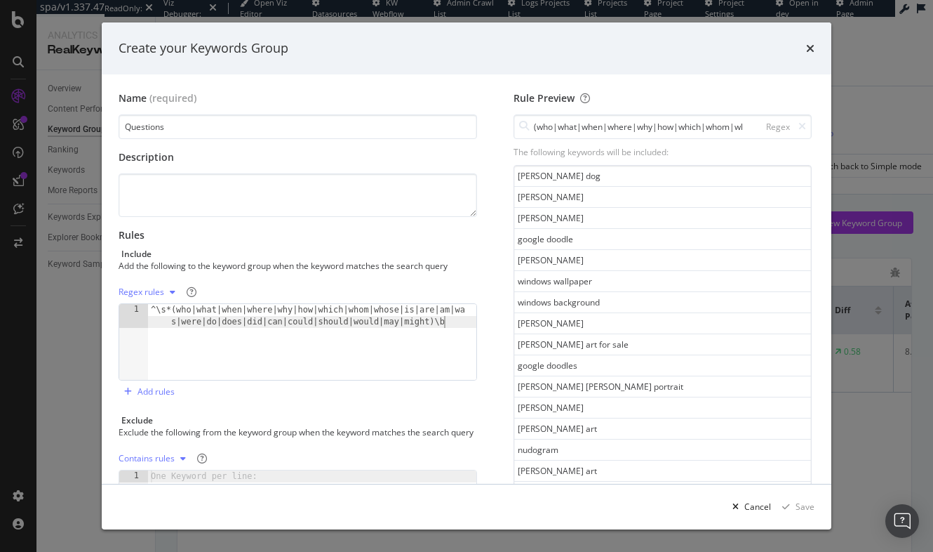
click at [401, 352] on div "^\s*(who|what|when|where|why|how|which|whom|whose|is|are|am|wa s|were|do|does|d…" at bounding box center [312, 366] width 328 height 124
click at [731, 125] on input "(who|what|when|where|why|how|which|whom|whose|is|are|am|was|were|do|does|did|ca…" at bounding box center [663, 126] width 298 height 25
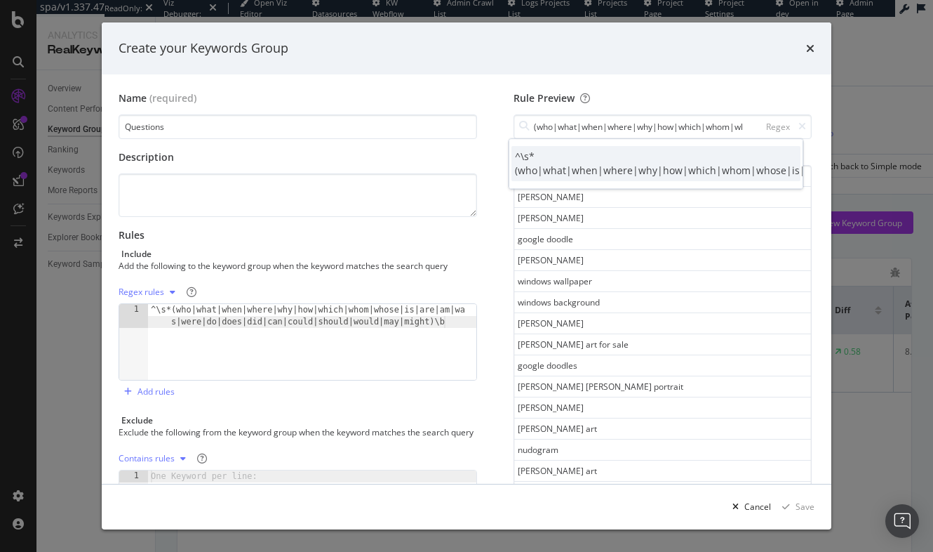
click at [525, 159] on div "^\s*(who|what|when|where|why|how|which|whom|whose|is|are|am|was|were|do|does|di…" at bounding box center [836, 163] width 643 height 28
type input "^\s*(who|what|when|where|why|how|which|whom|whose|is|are|am|was|were|do|does|di…"
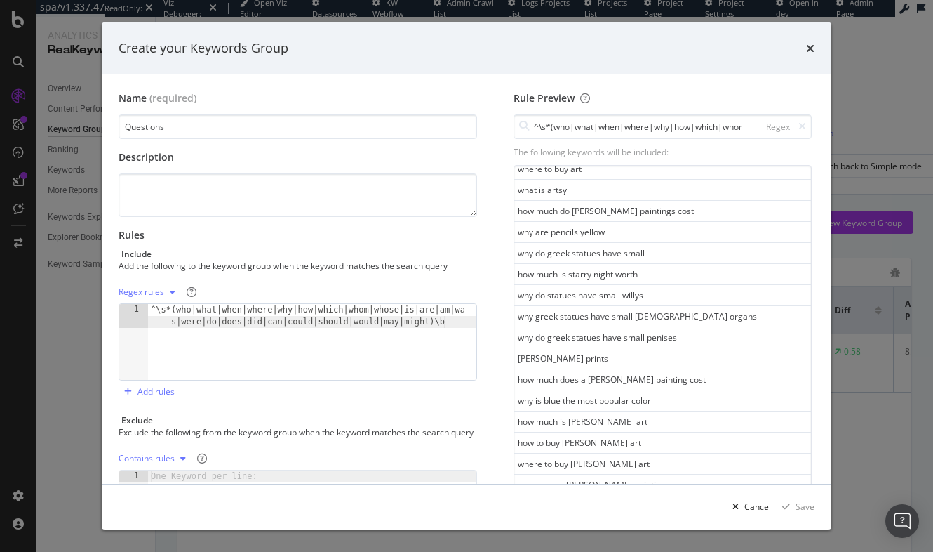
scroll to position [143, 0]
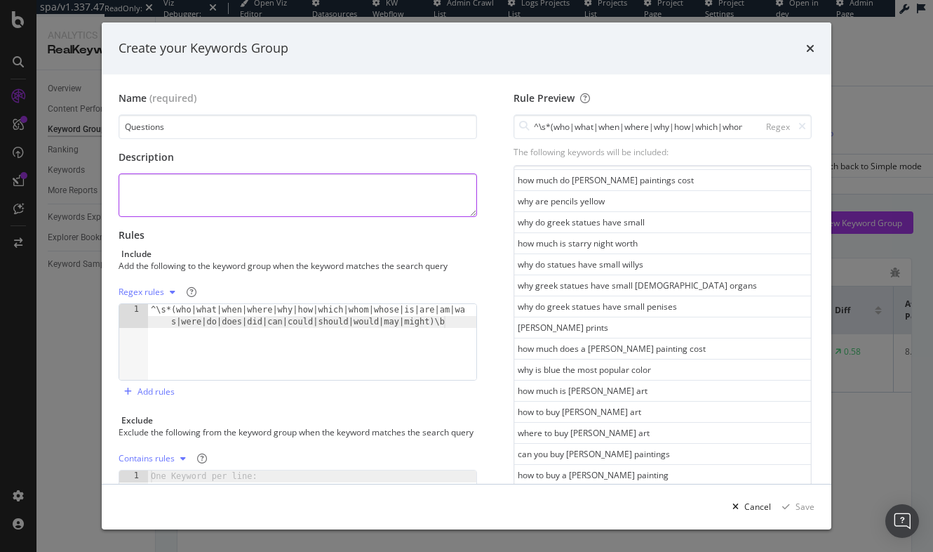
click at [201, 204] on textarea "modal" at bounding box center [298, 195] width 359 height 44
click at [198, 127] on input "Questions" at bounding box center [298, 126] width 359 height 25
type input "Questions Asked"
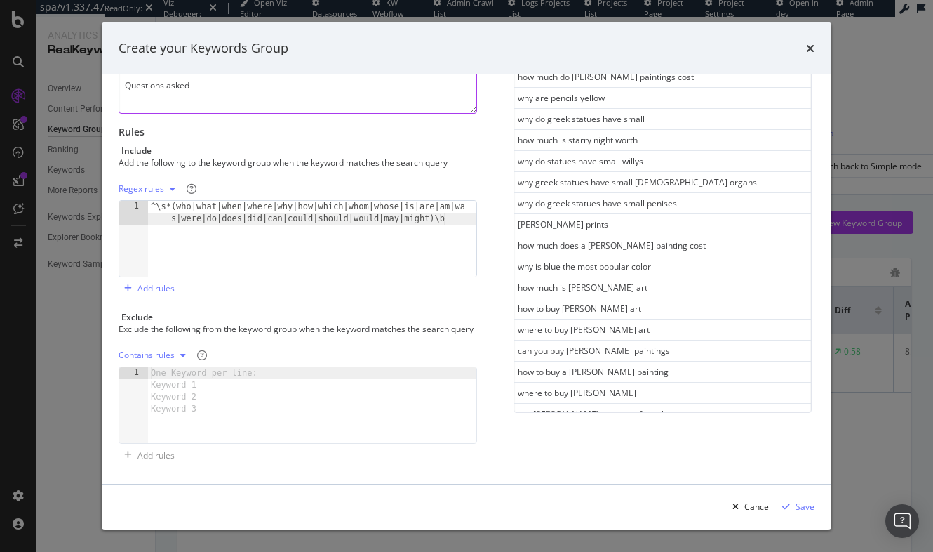
scroll to position [114, 0]
type textarea "Questions asked"
click at [802, 508] on div "Save" at bounding box center [805, 506] width 19 height 12
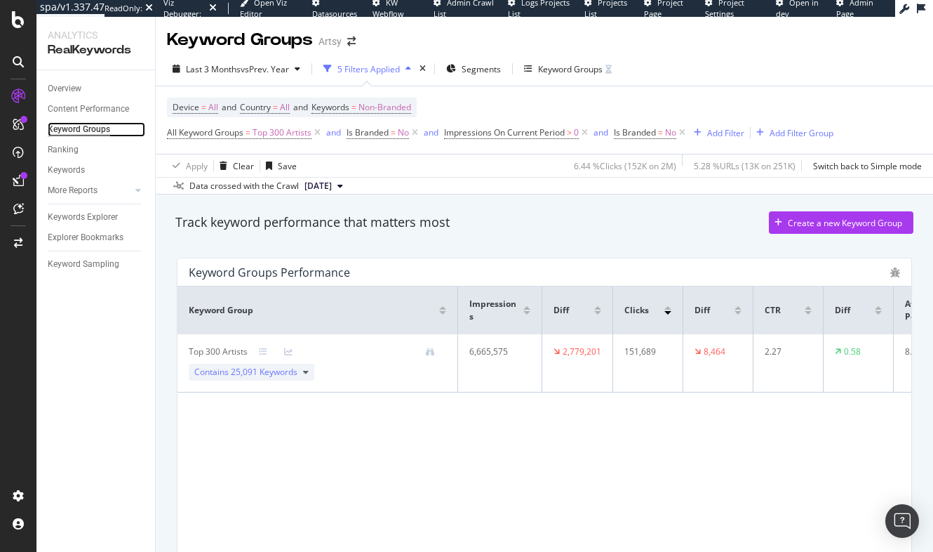
click at [101, 124] on div "Keyword Groups" at bounding box center [79, 129] width 62 height 15
click at [72, 90] on div "Overview" at bounding box center [65, 88] width 34 height 15
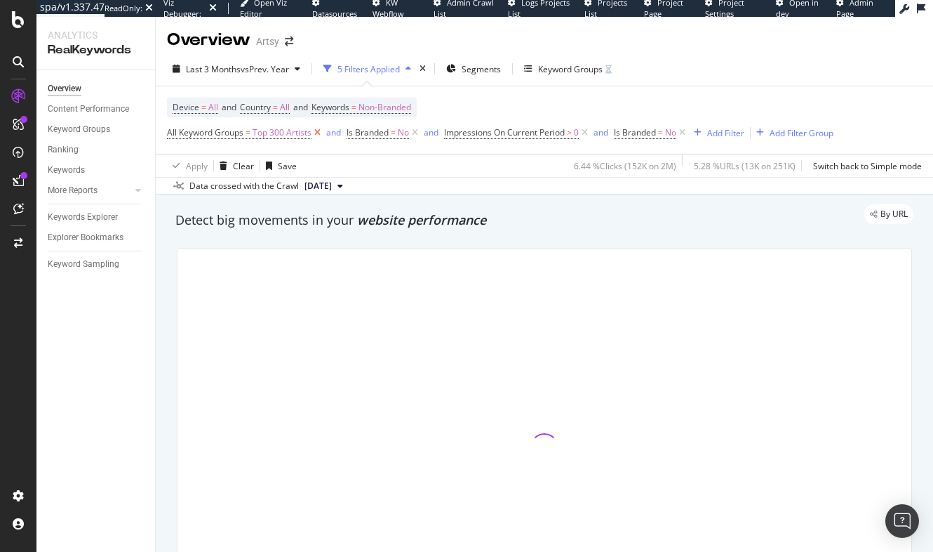
click at [319, 133] on icon at bounding box center [318, 133] width 12 height 14
click at [238, 133] on icon at bounding box center [235, 133] width 12 height 14
click at [307, 133] on icon at bounding box center [308, 133] width 12 height 14
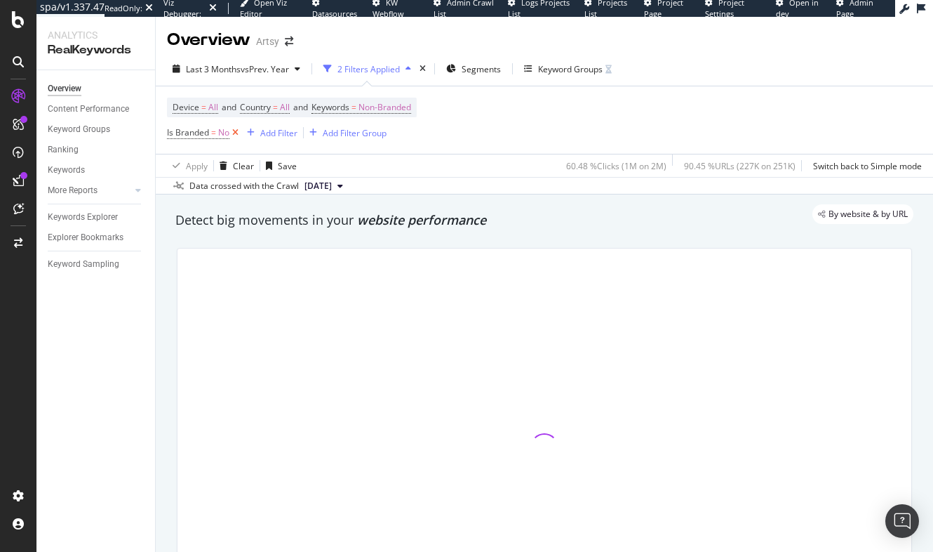
click at [235, 133] on icon at bounding box center [235, 133] width 12 height 14
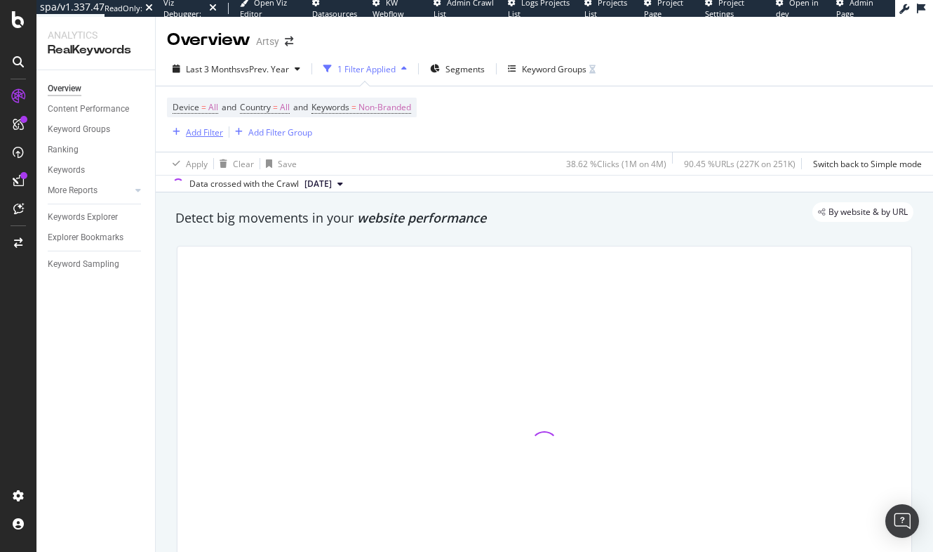
click at [192, 131] on div "Add Filter" at bounding box center [204, 132] width 37 height 12
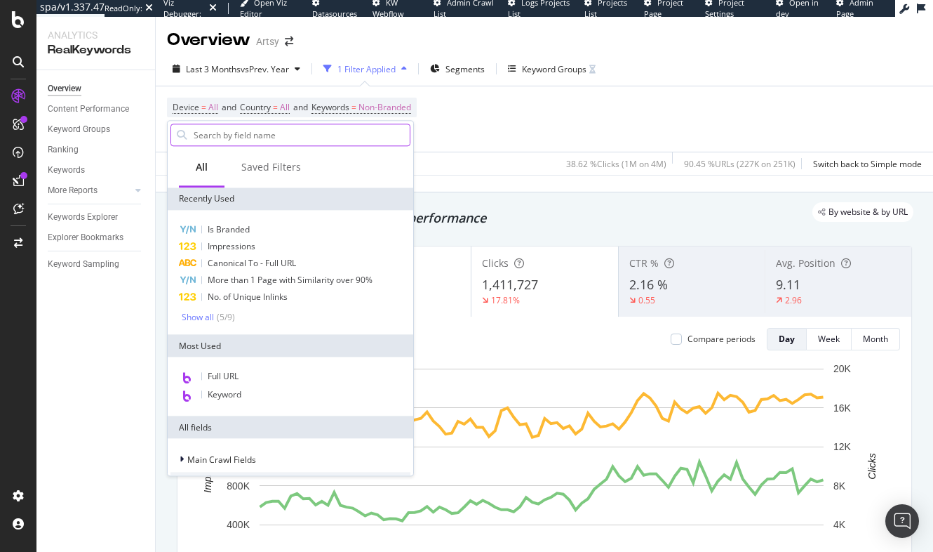
click at [222, 136] on input "text" at bounding box center [301, 134] width 218 height 21
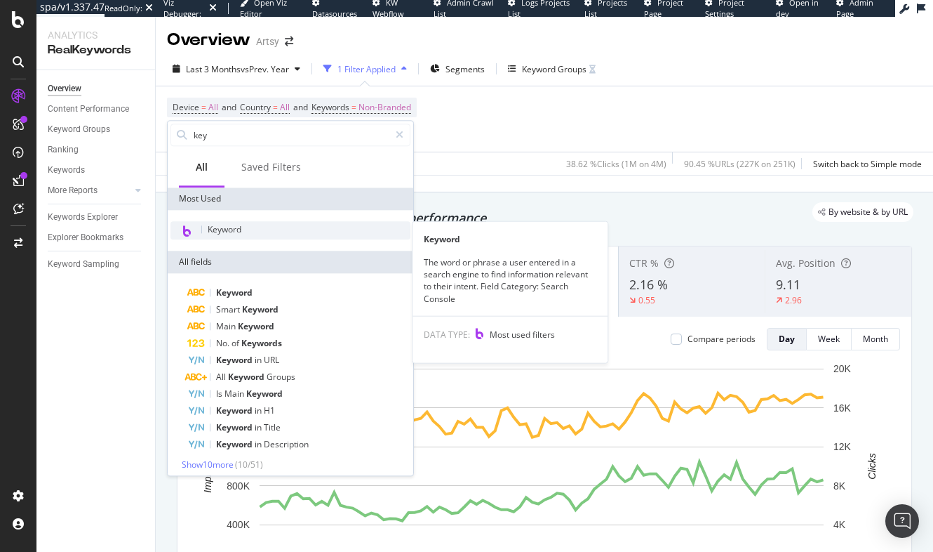
type input "key"
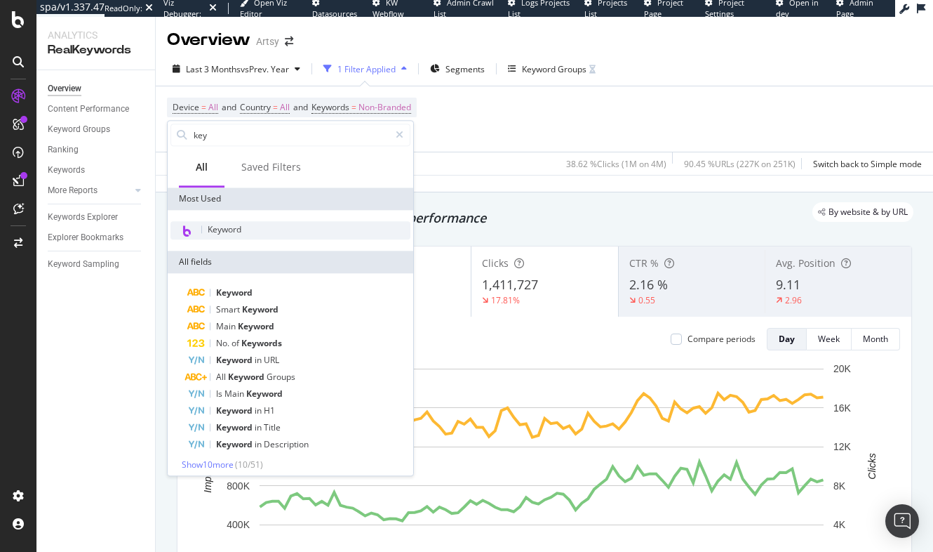
click at [241, 227] on span "Keyword" at bounding box center [225, 229] width 34 height 12
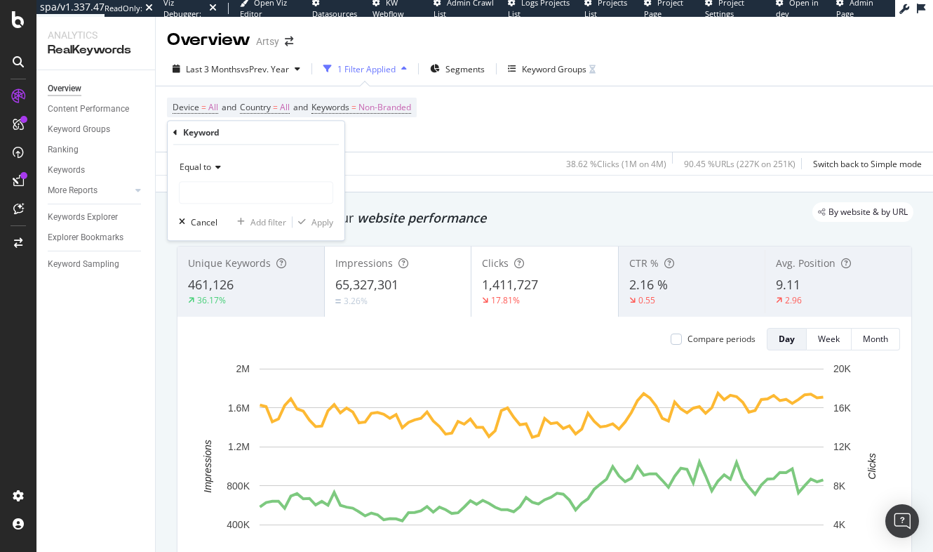
click at [215, 165] on icon at bounding box center [216, 167] width 10 height 8
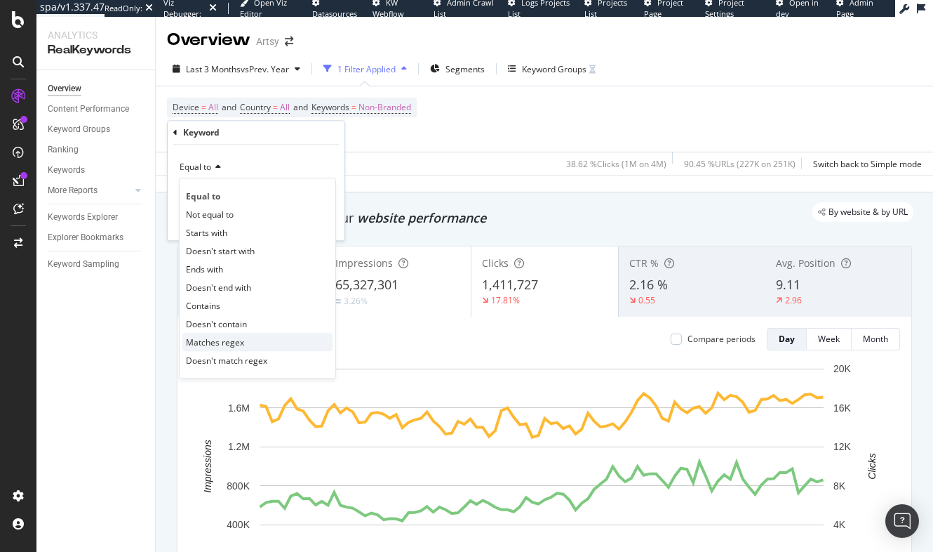
click at [221, 344] on span "Matches regex" at bounding box center [215, 342] width 58 height 12
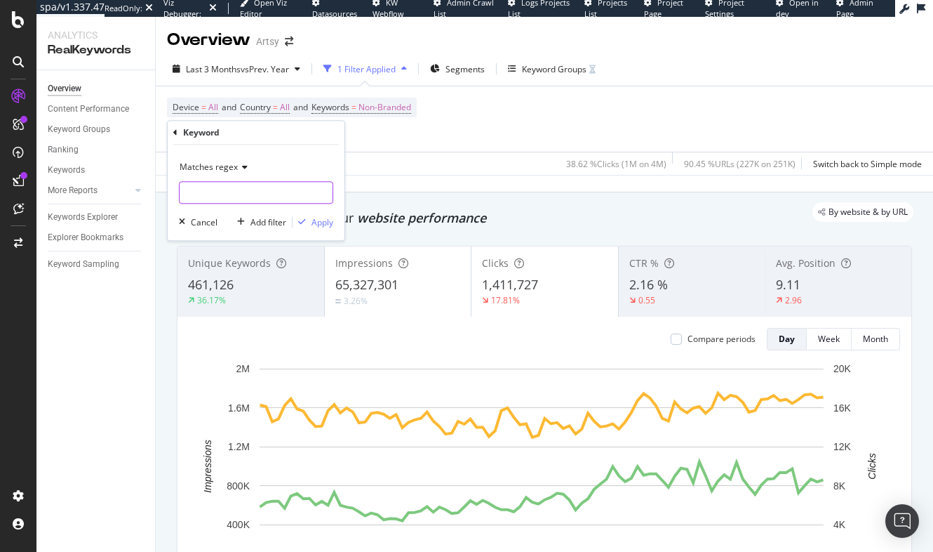
click at [204, 195] on input "text" at bounding box center [256, 192] width 153 height 22
paste input "^\s*(who|what|when|where|why|how|which|whom|whose|is|are|am|was|were|do|does|di…"
type input "^\s*(who|what|when|where|why|how|which|whom|whose|is|are|am|was|were|do|does|di…"
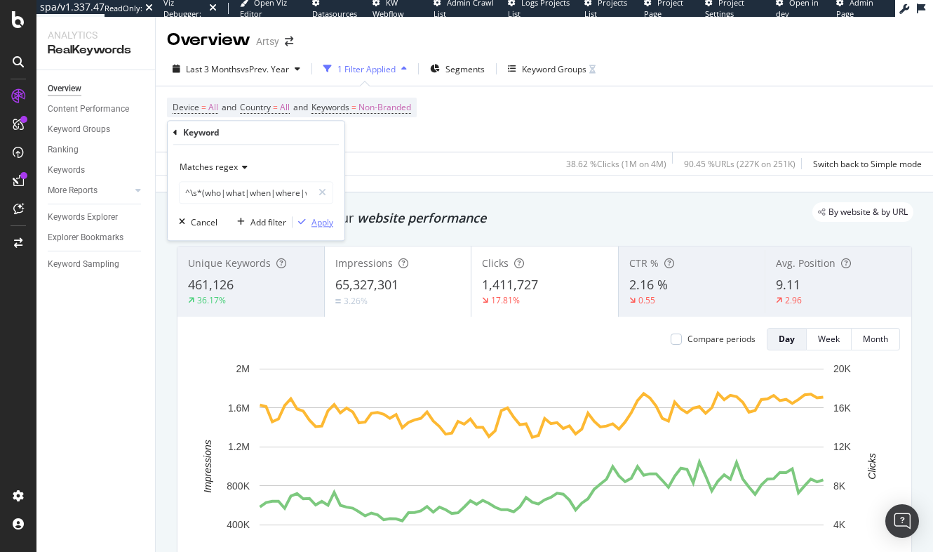
click at [325, 223] on div "Apply" at bounding box center [323, 222] width 22 height 12
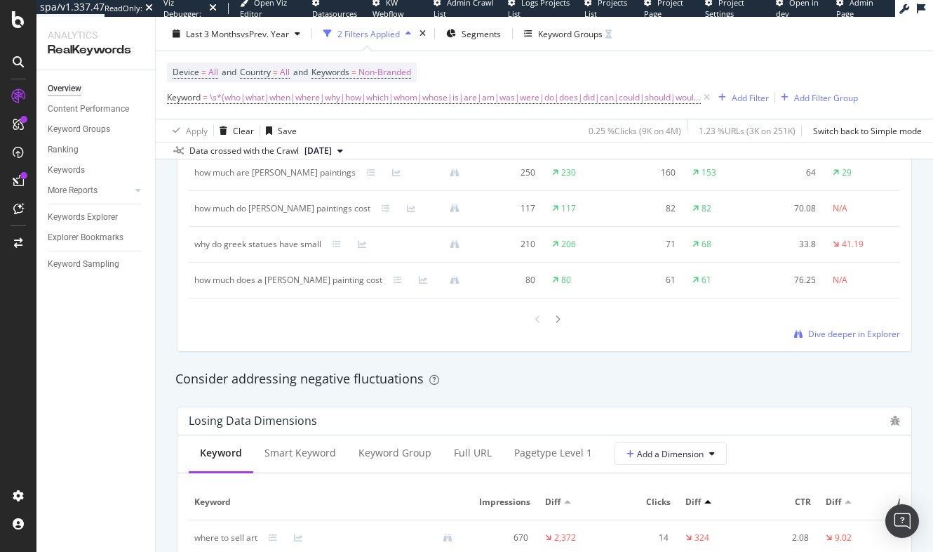
scroll to position [1392, 0]
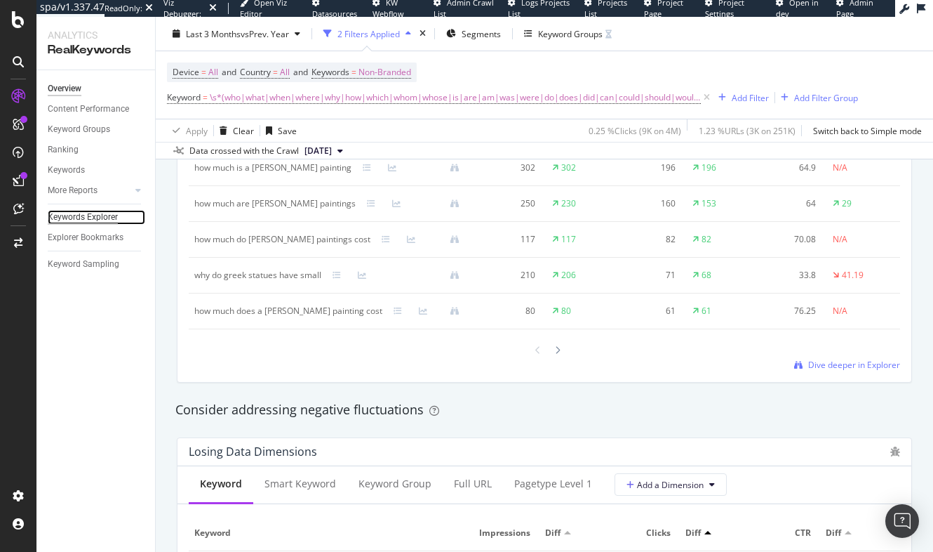
click at [79, 218] on div "Keywords Explorer" at bounding box center [83, 217] width 70 height 15
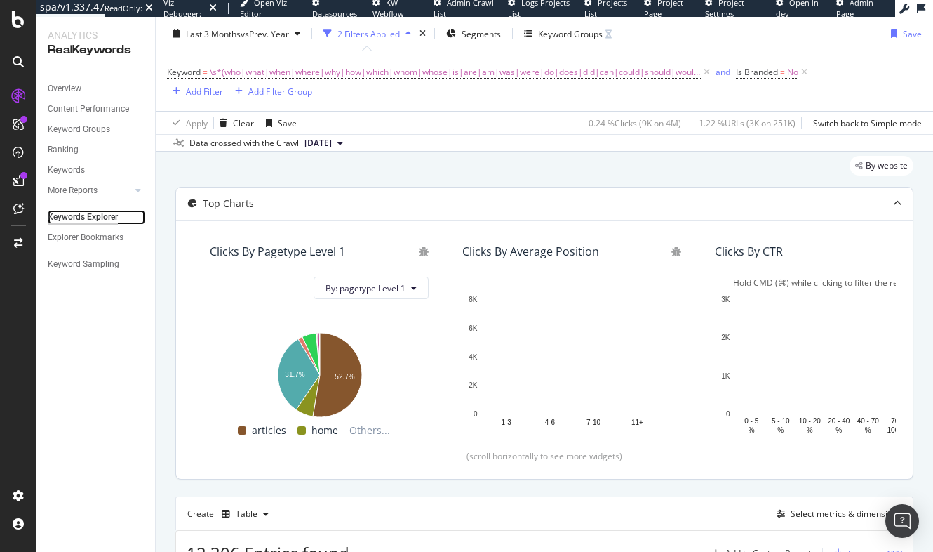
scroll to position [168, 0]
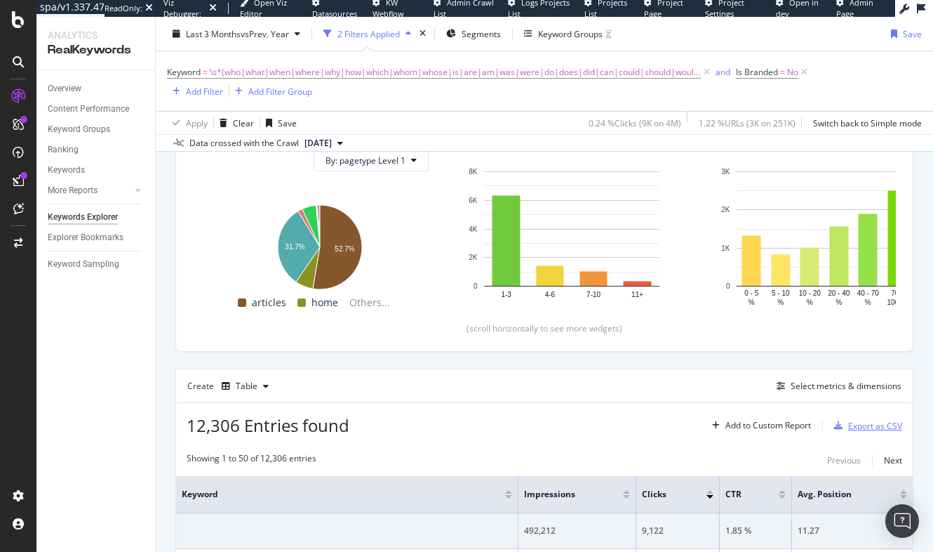
click at [872, 425] on div "Export as CSV" at bounding box center [875, 426] width 54 height 12
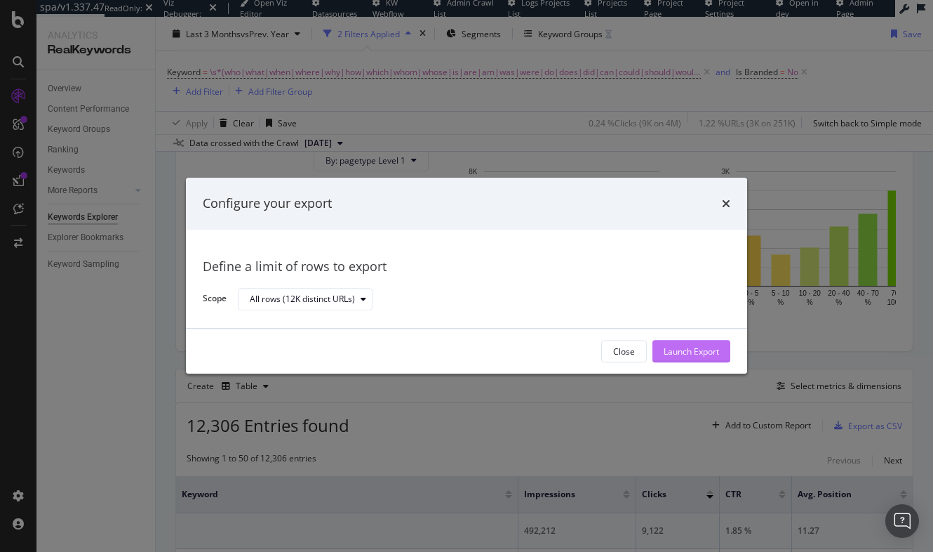
click at [701, 356] on div "Launch Export" at bounding box center [691, 351] width 55 height 12
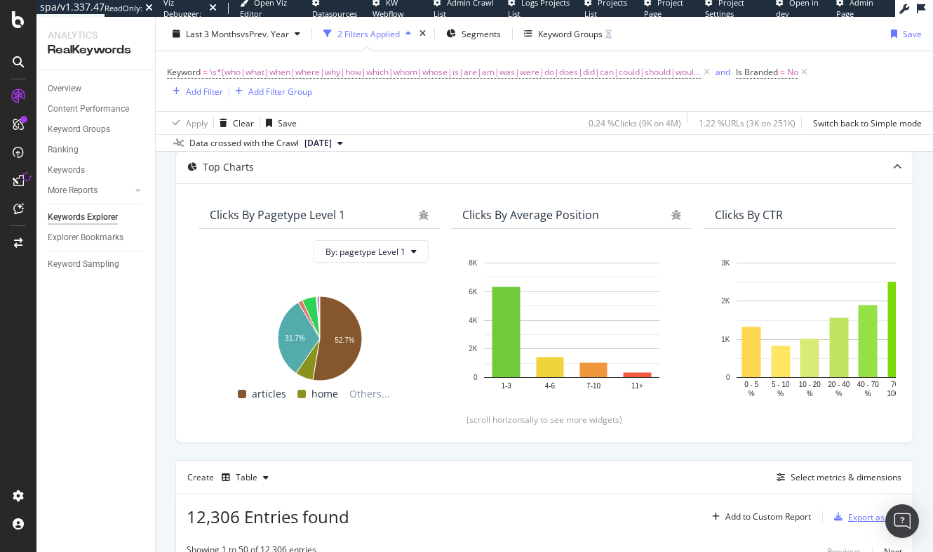
scroll to position [0, 0]
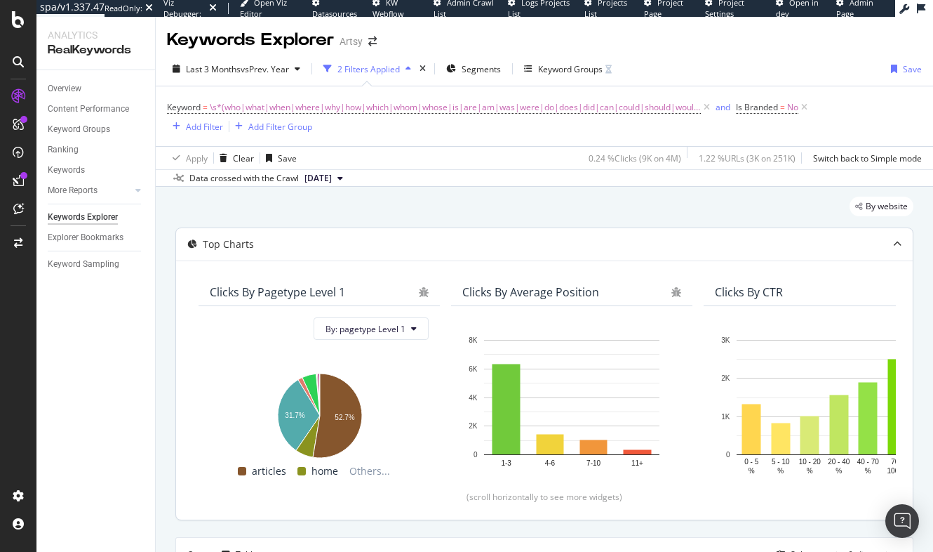
click at [584, 236] on div "Top Charts" at bounding box center [544, 244] width 737 height 32
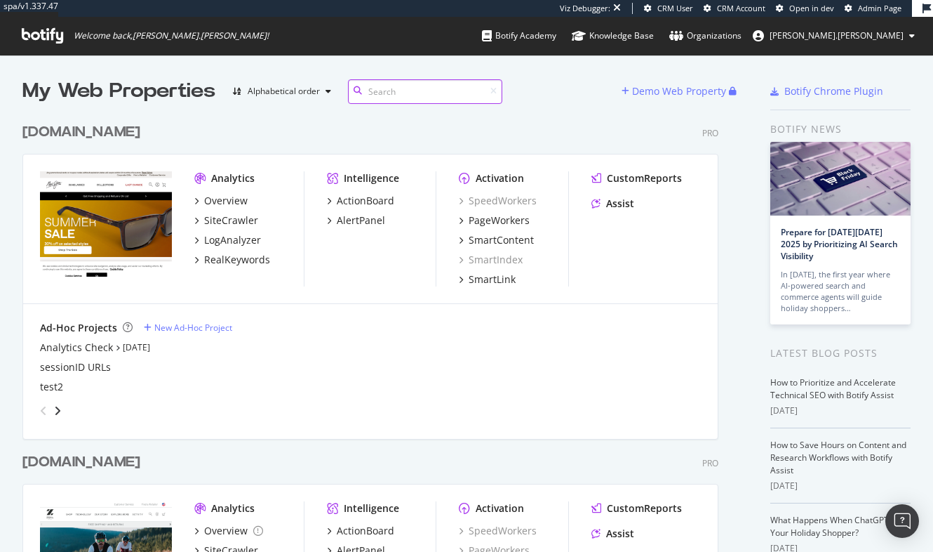
scroll to position [568, 700]
